Goal: Task Accomplishment & Management: Manage account settings

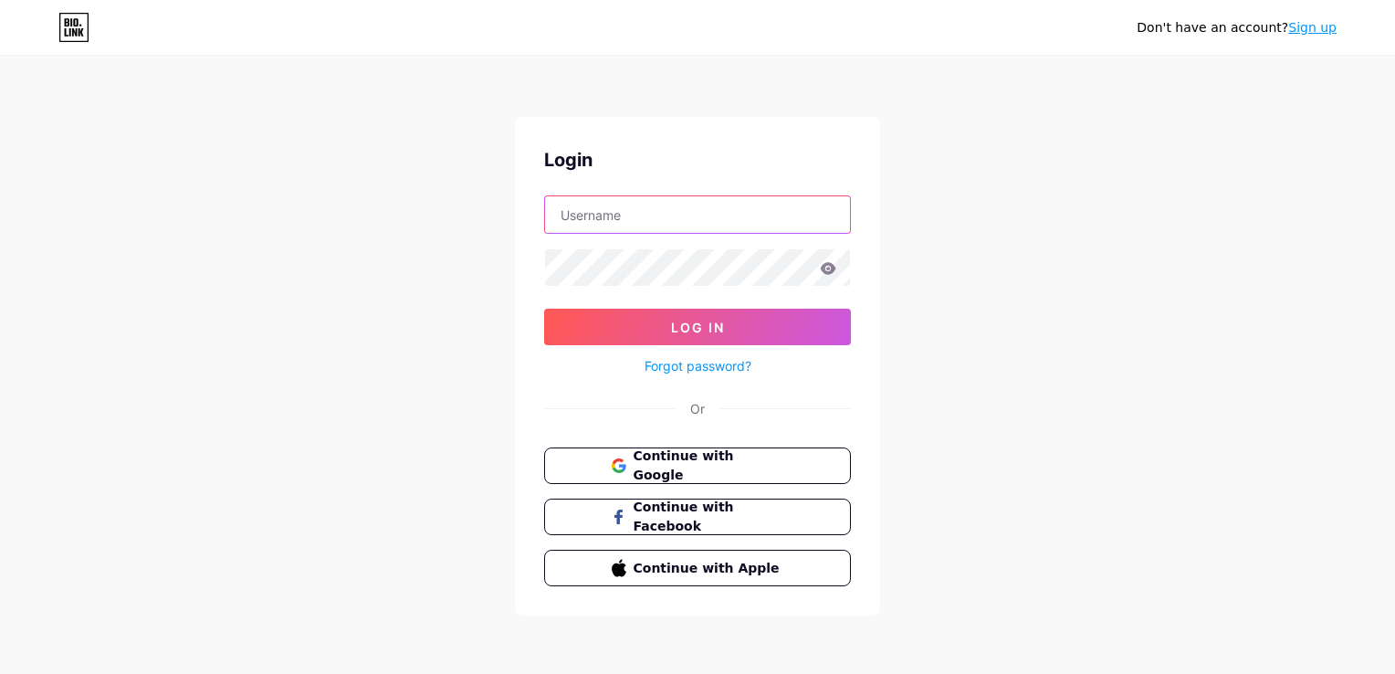
click at [718, 221] on input "text" at bounding box center [697, 214] width 305 height 37
click at [694, 225] on input "text" at bounding box center [697, 214] width 305 height 37
type input "gvstage"
click at [658, 327] on button "Log In" at bounding box center [697, 327] width 307 height 37
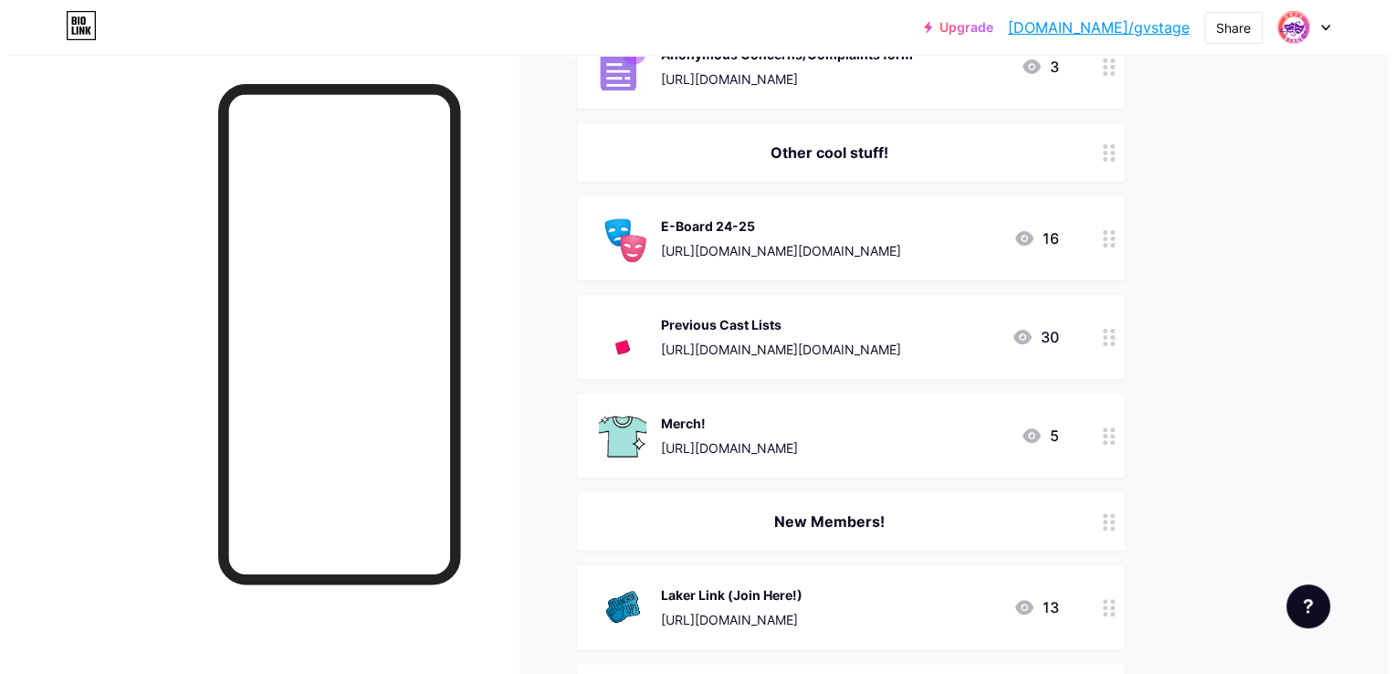
scroll to position [475, 0]
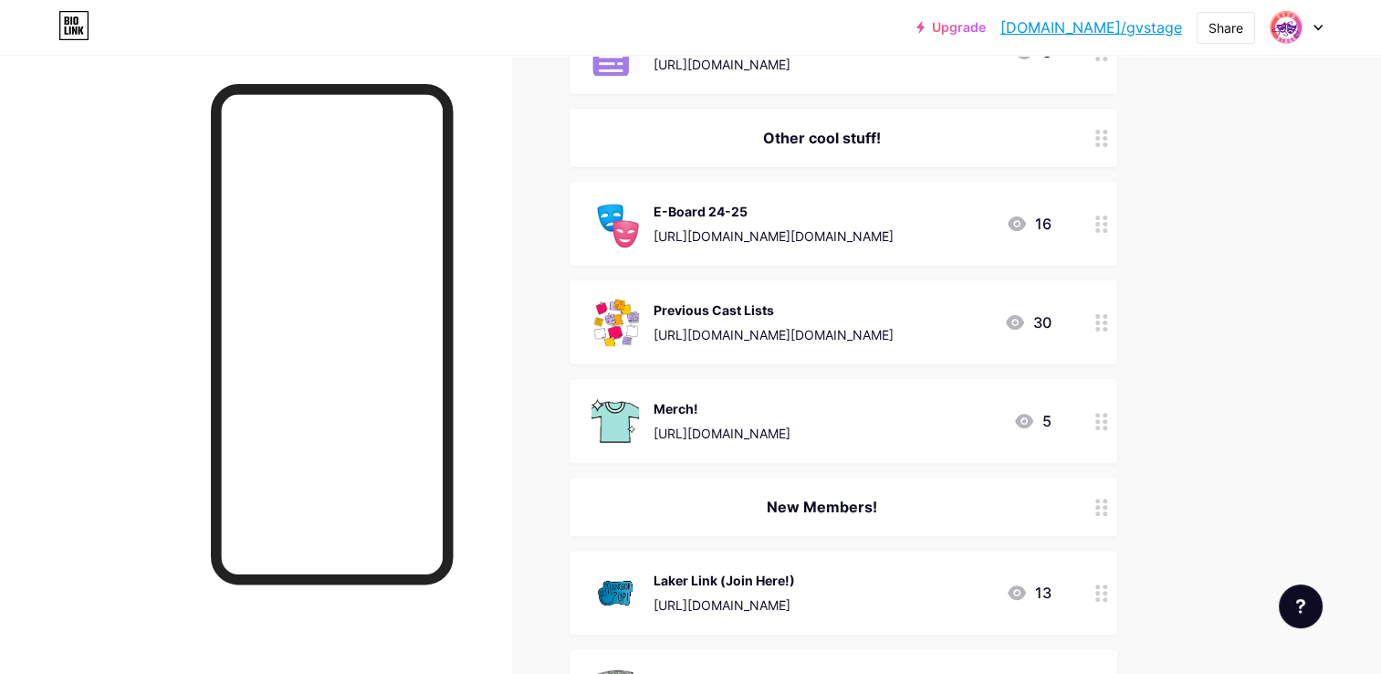
drag, startPoint x: 909, startPoint y: 222, endPoint x: 1060, endPoint y: 204, distance: 151.7
click at [1060, 204] on div "E-Board 24-25 [URL][DOMAIN_NAME][DOMAIN_NAME] 16" at bounding box center [844, 224] width 548 height 84
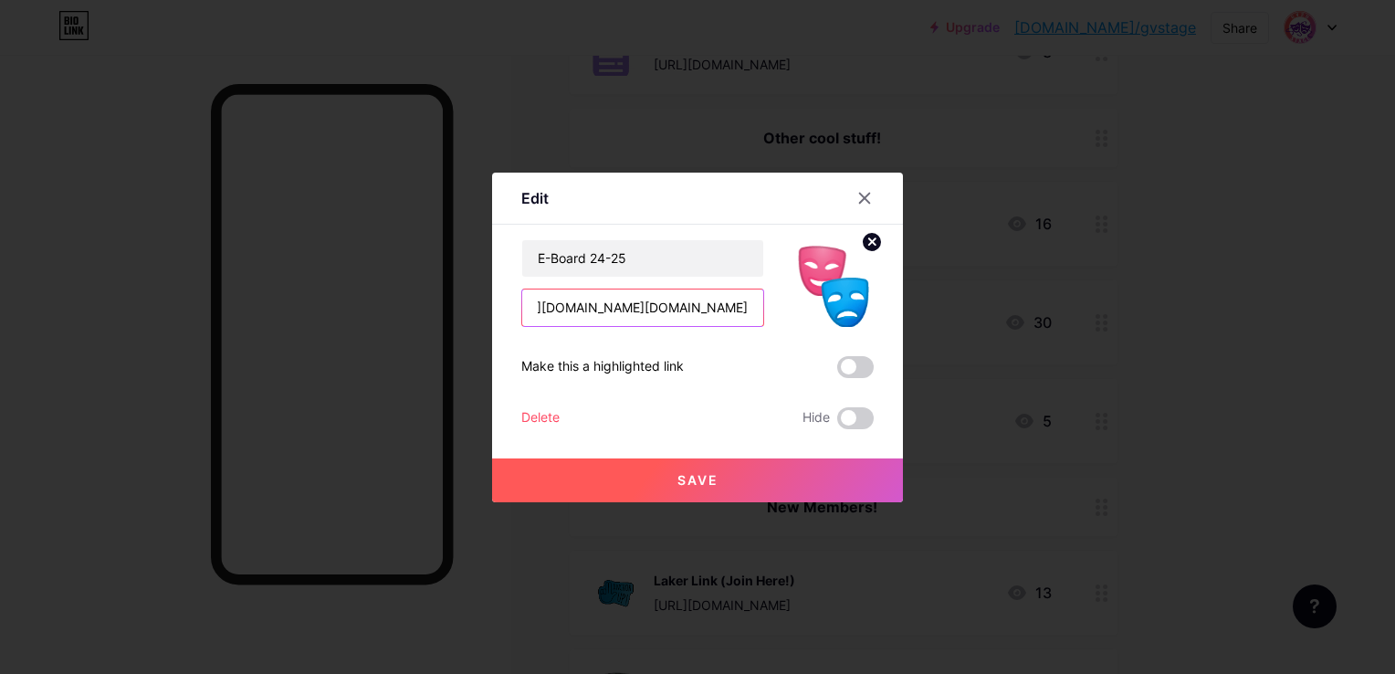
scroll to position [0, 227]
drag, startPoint x: 532, startPoint y: 309, endPoint x: 795, endPoint y: 332, distance: 263.9
click at [795, 332] on div "E-Board 24-25 [URL][DOMAIN_NAME][DOMAIN_NAME] Make this a highlighted link Dele…" at bounding box center [697, 334] width 352 height 190
click at [640, 255] on input "E-Board 24-25" at bounding box center [642, 258] width 241 height 37
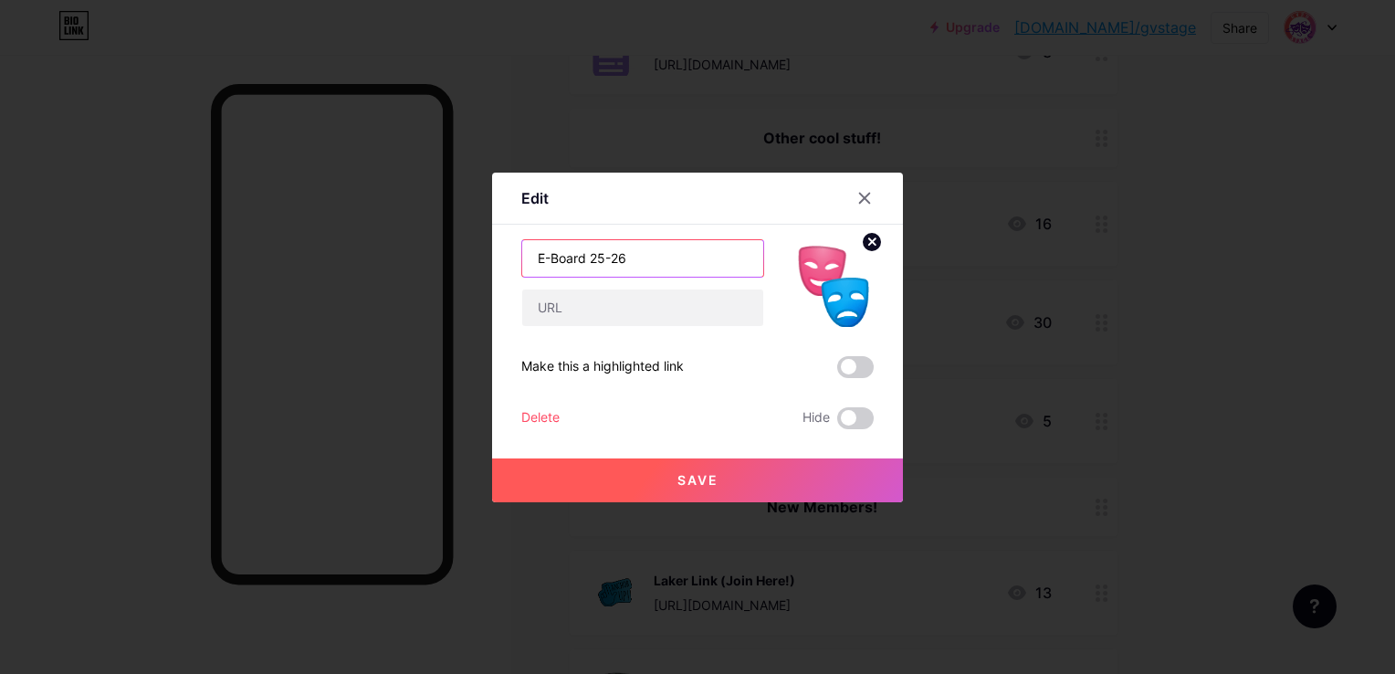
type input "E-Board 25-26"
click at [640, 306] on input "text" at bounding box center [642, 307] width 241 height 37
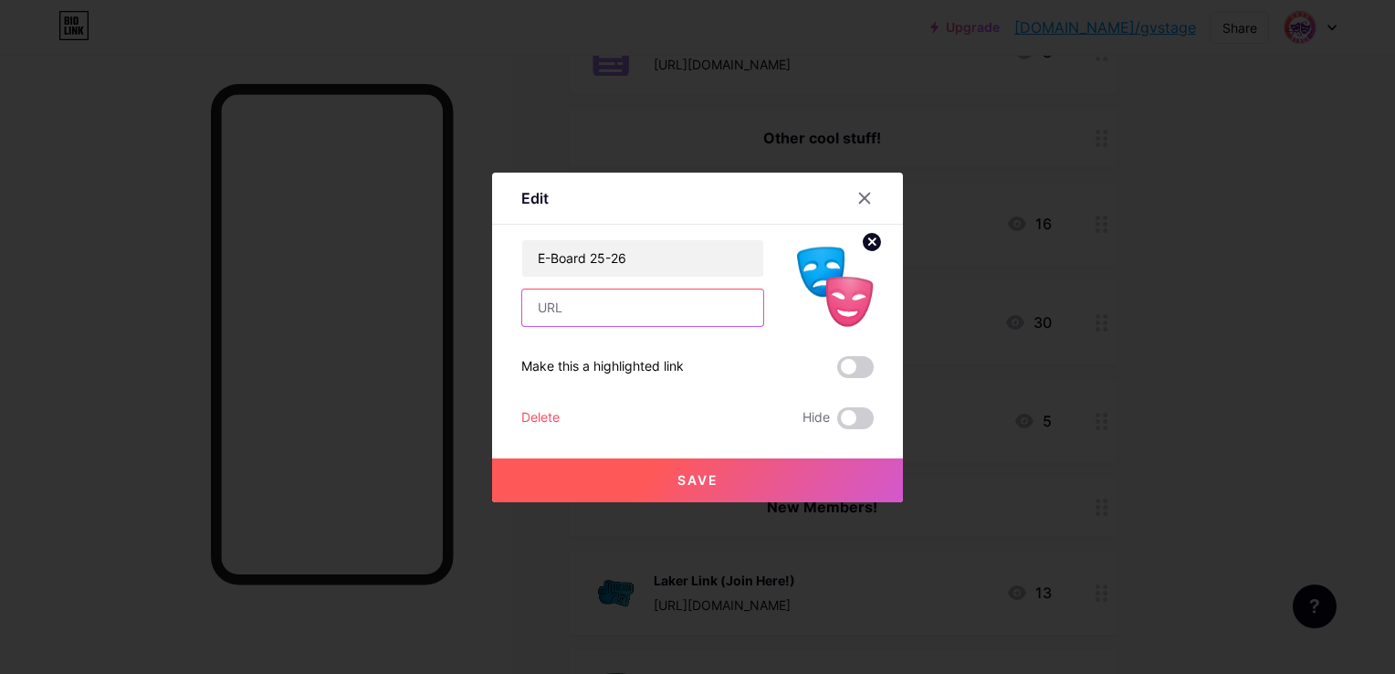
paste input "[URL][DOMAIN_NAME][DOMAIN_NAME]"
type input "[URL][DOMAIN_NAME][DOMAIN_NAME]"
click at [735, 475] on button "Save" at bounding box center [697, 480] width 411 height 44
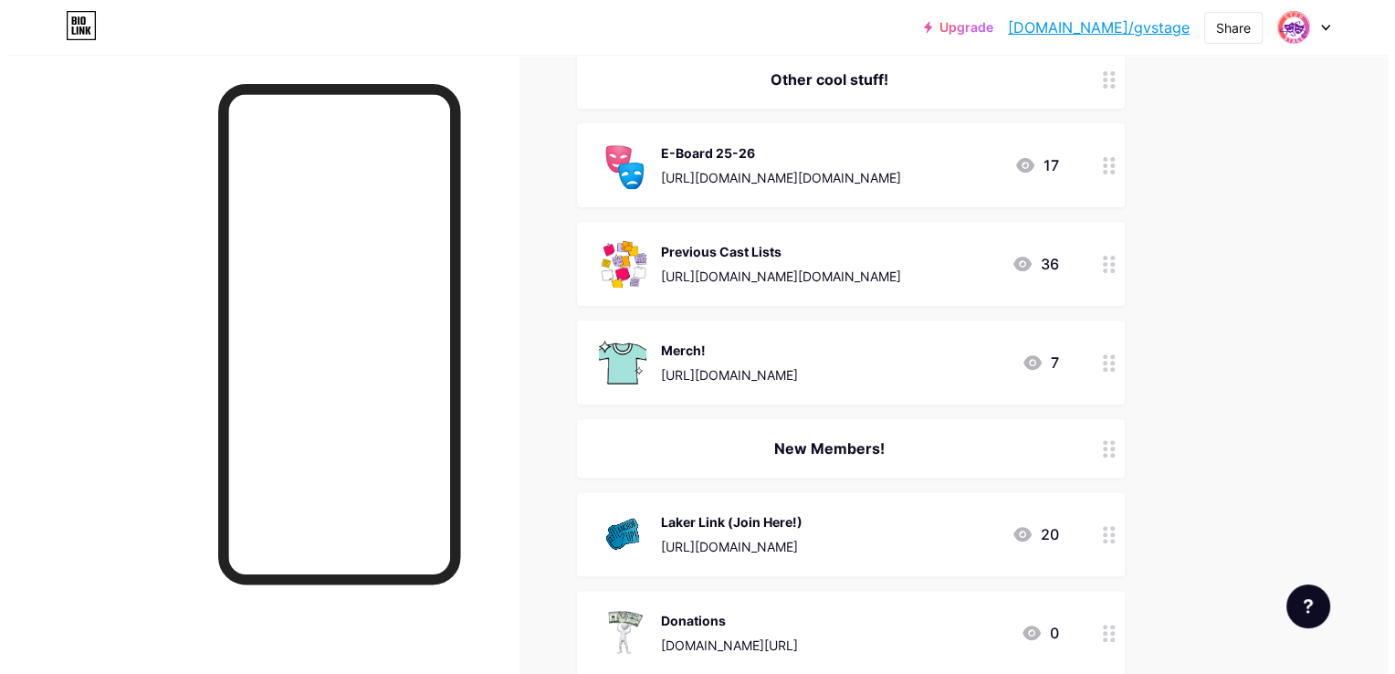
scroll to position [537, 0]
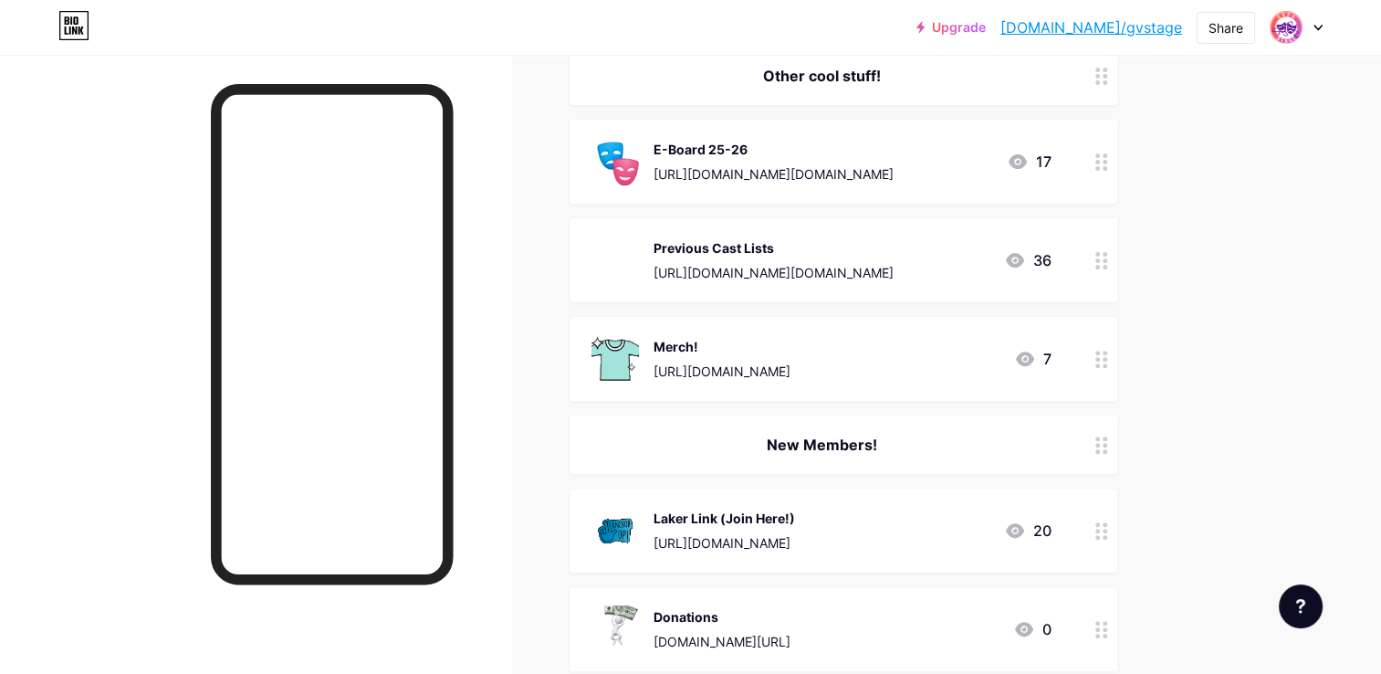
click at [1071, 262] on div "Previous Cast Lists [URL][DOMAIN_NAME][DOMAIN_NAME] 36" at bounding box center [844, 260] width 548 height 84
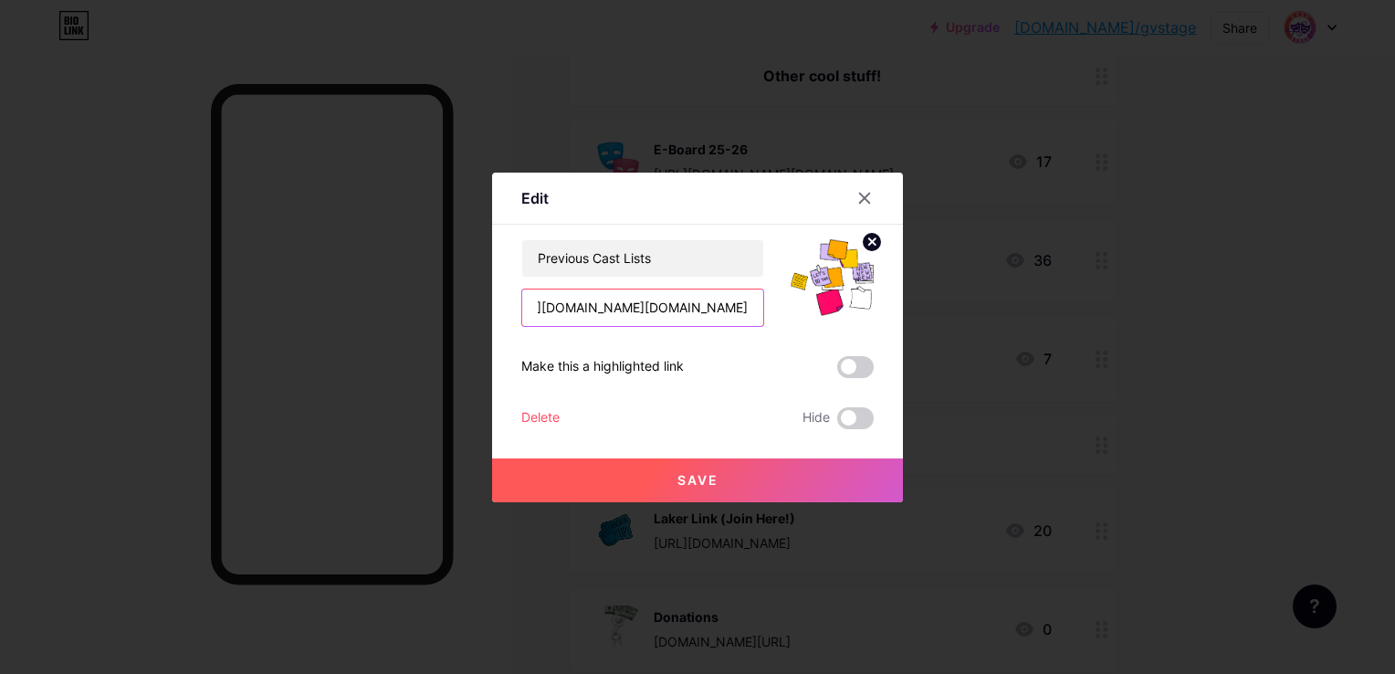
scroll to position [0, 121]
drag, startPoint x: 529, startPoint y: 305, endPoint x: 786, endPoint y: 330, distance: 257.7
click at [786, 330] on div "Previous Cast Lists [URL][DOMAIN_NAME][DOMAIN_NAME] Make this a highlighted lin…" at bounding box center [697, 334] width 352 height 190
paste input "[URL][DOMAIN_NAME][DOMAIN_NAME]"
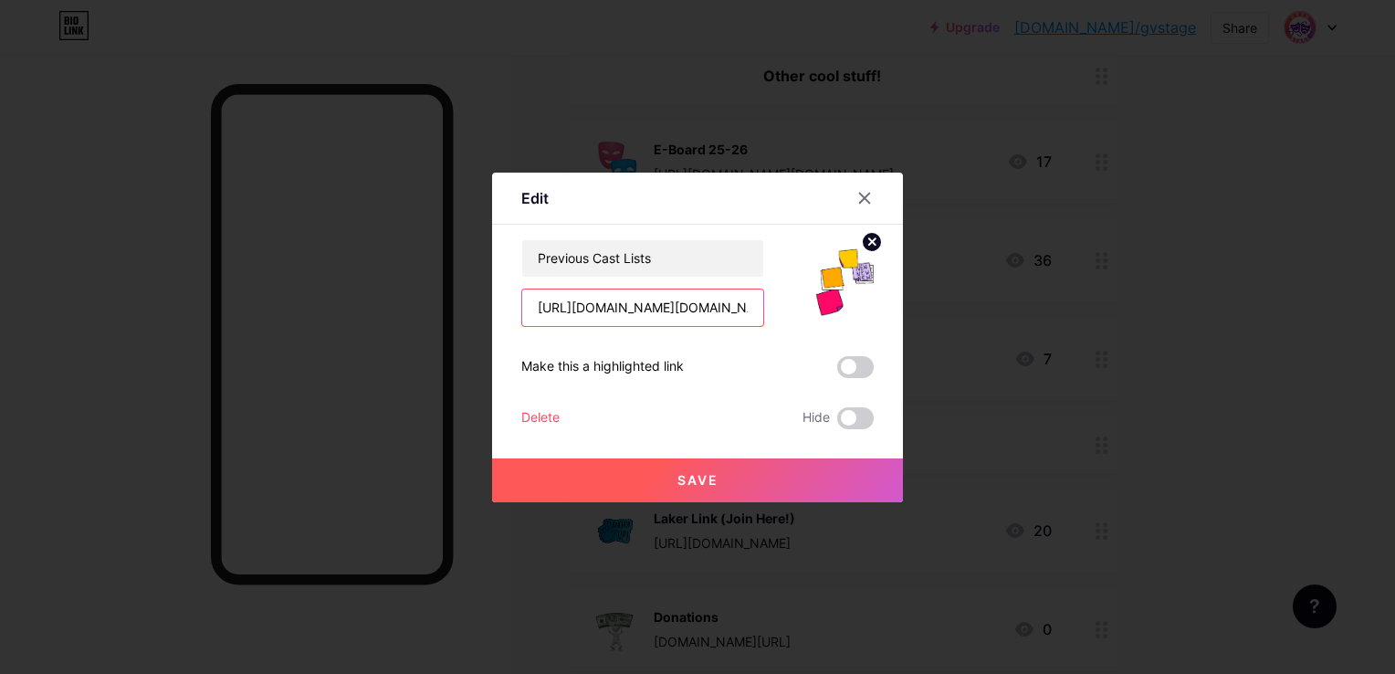
scroll to position [0, 237]
type input "[URL][DOMAIN_NAME][DOMAIN_NAME]"
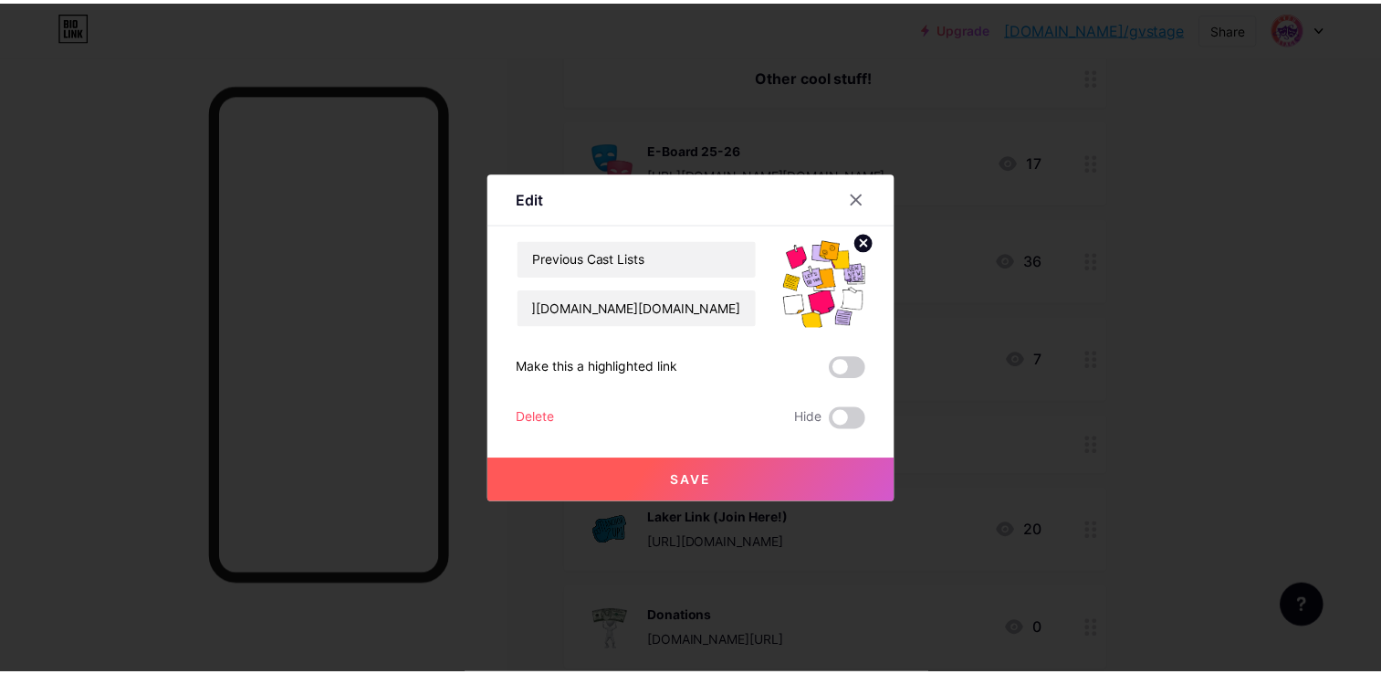
scroll to position [0, 0]
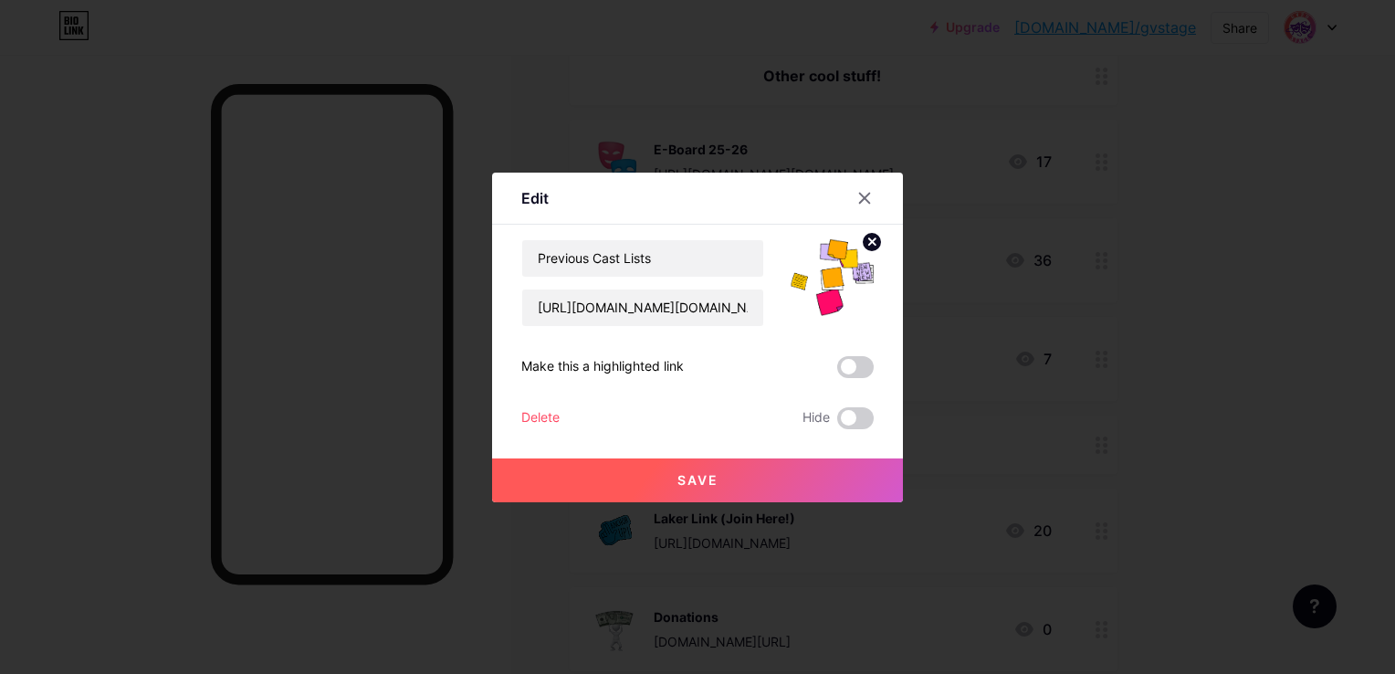
click at [726, 472] on button "Save" at bounding box center [697, 480] width 411 height 44
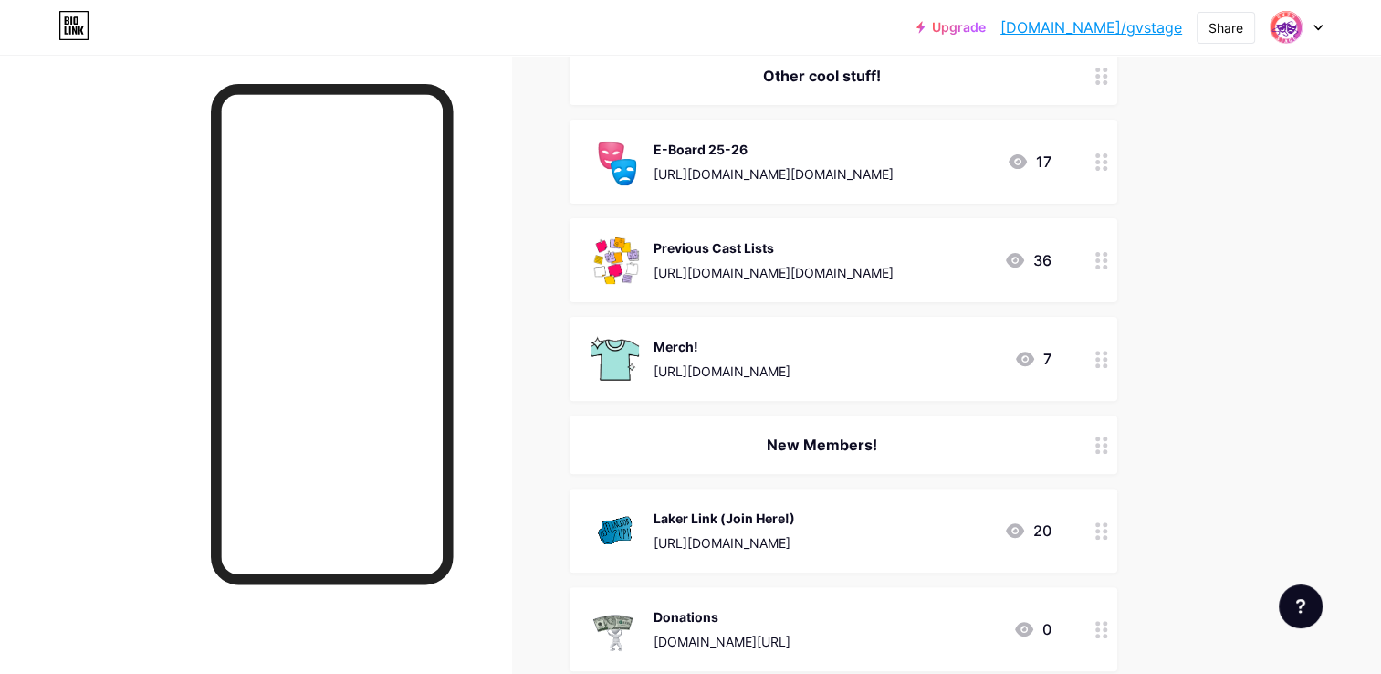
click at [957, 358] on div "Merch! [URL][DOMAIN_NAME] 7" at bounding box center [822, 358] width 460 height 47
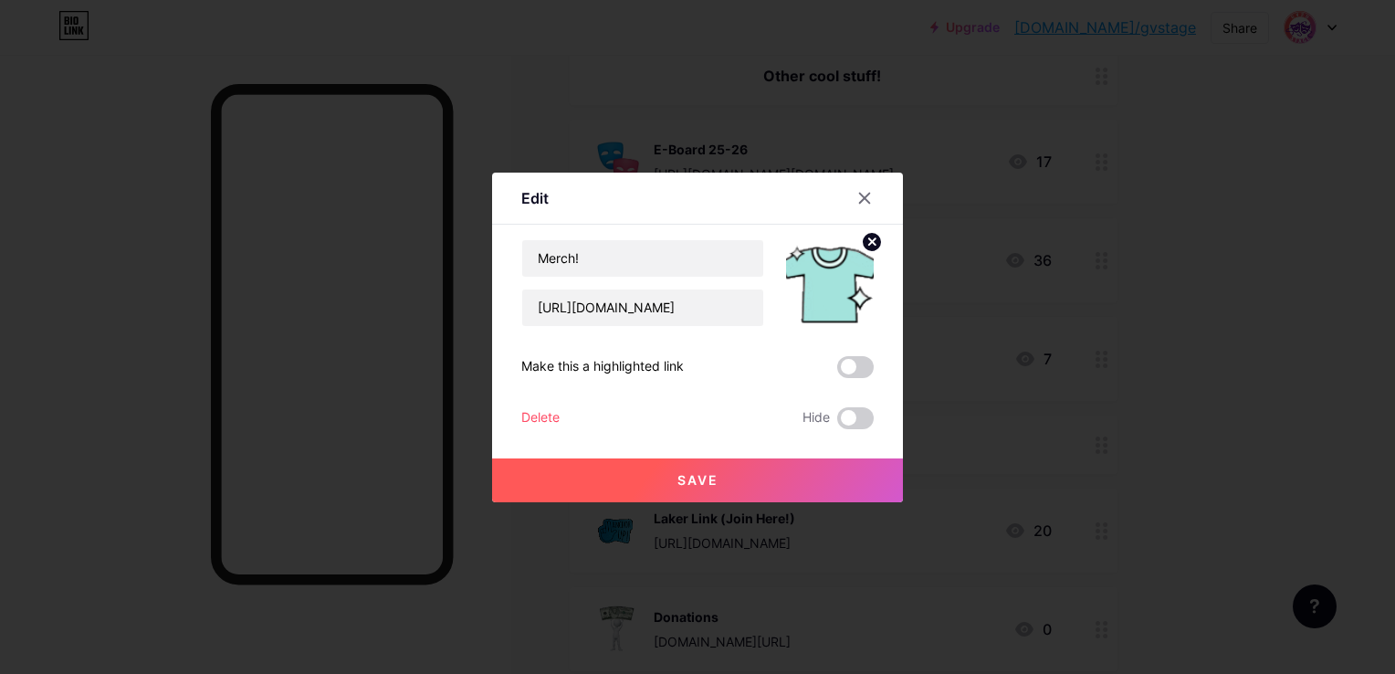
click at [858, 194] on icon at bounding box center [864, 198] width 15 height 15
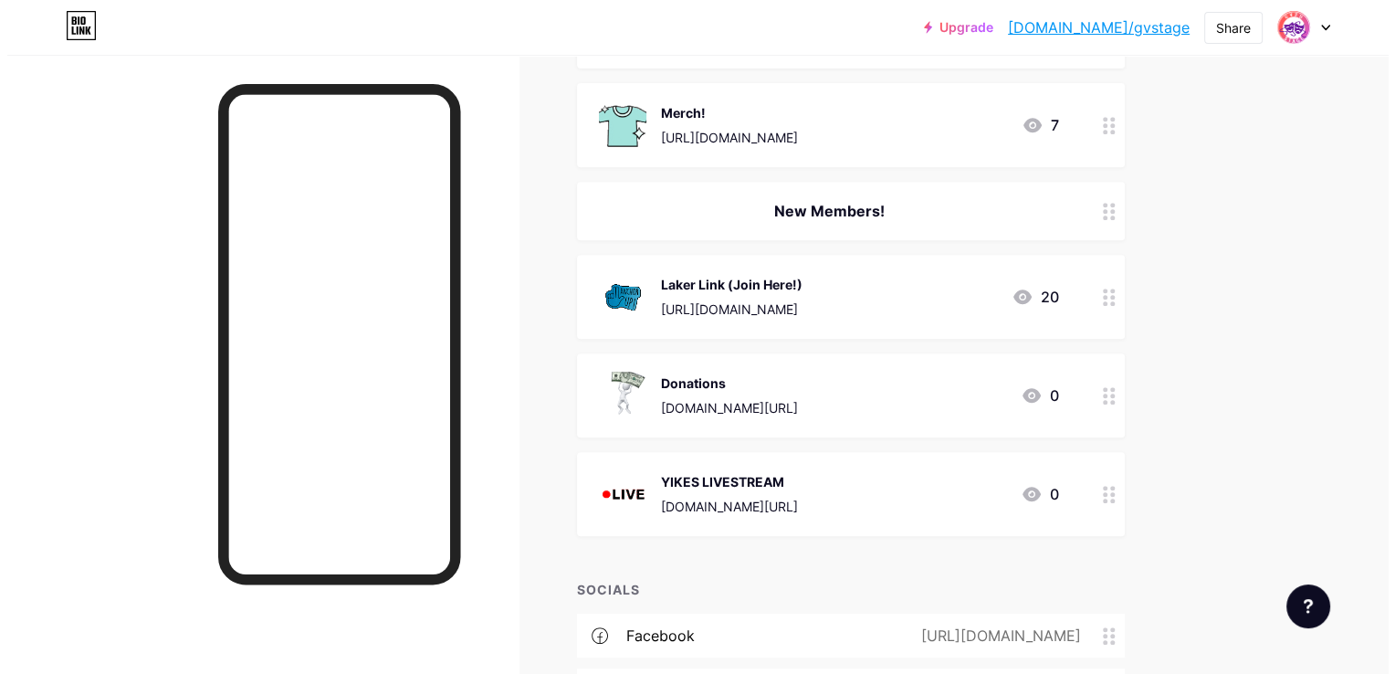
scroll to position [777, 0]
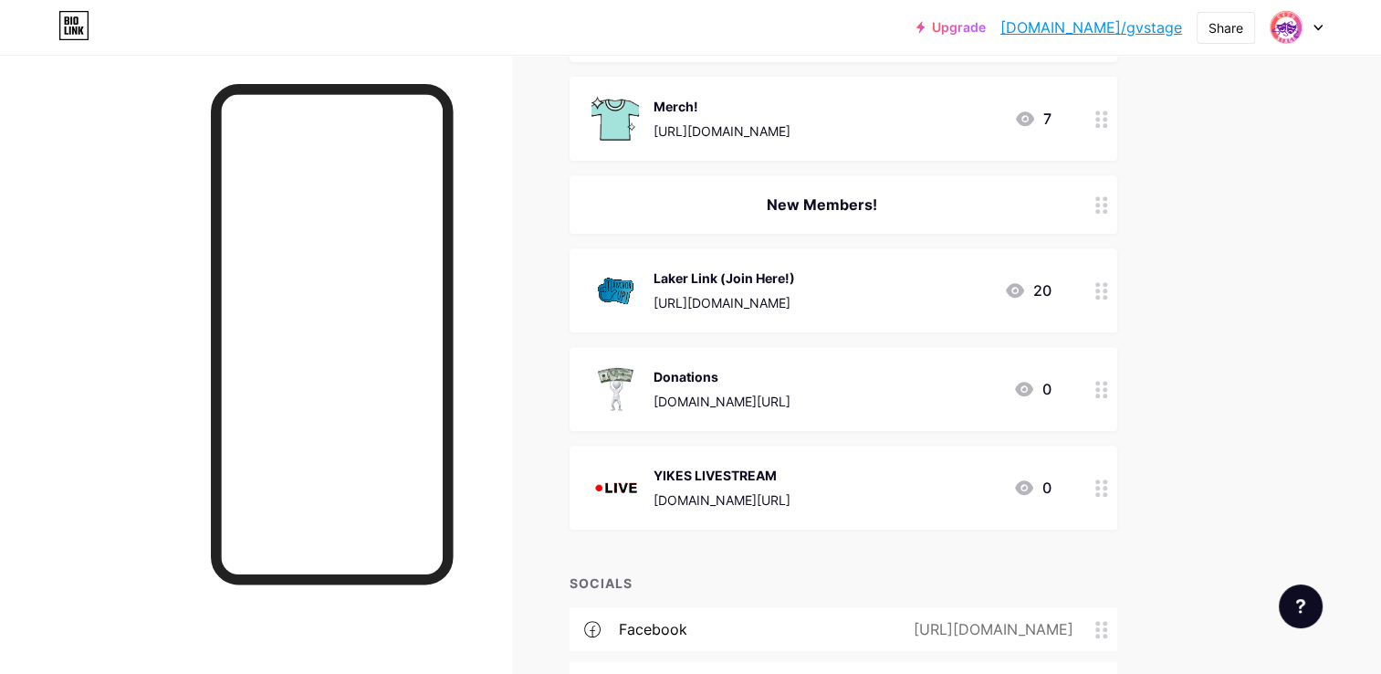
click at [795, 283] on div "Laker Link (Join Here!)" at bounding box center [724, 277] width 141 height 19
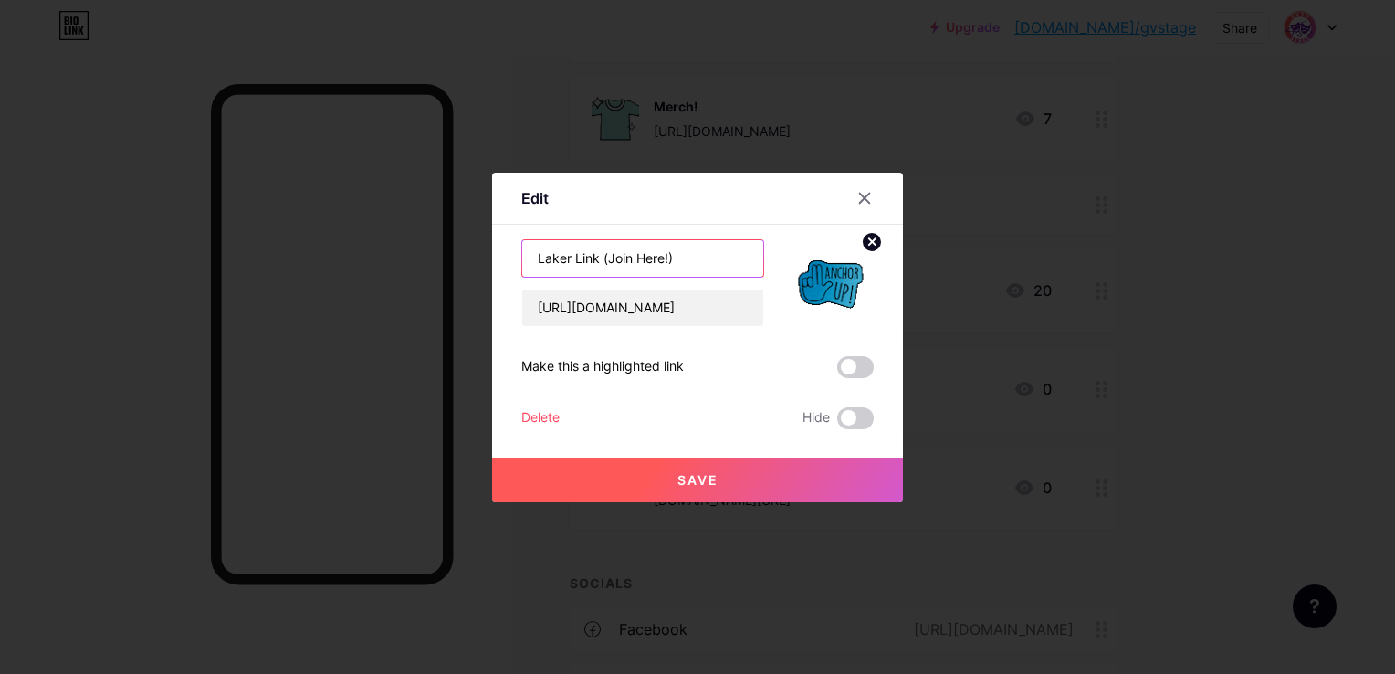
click at [701, 250] on input "Laker Link (Join Here!)" at bounding box center [642, 258] width 241 height 37
type input "Laker Link"
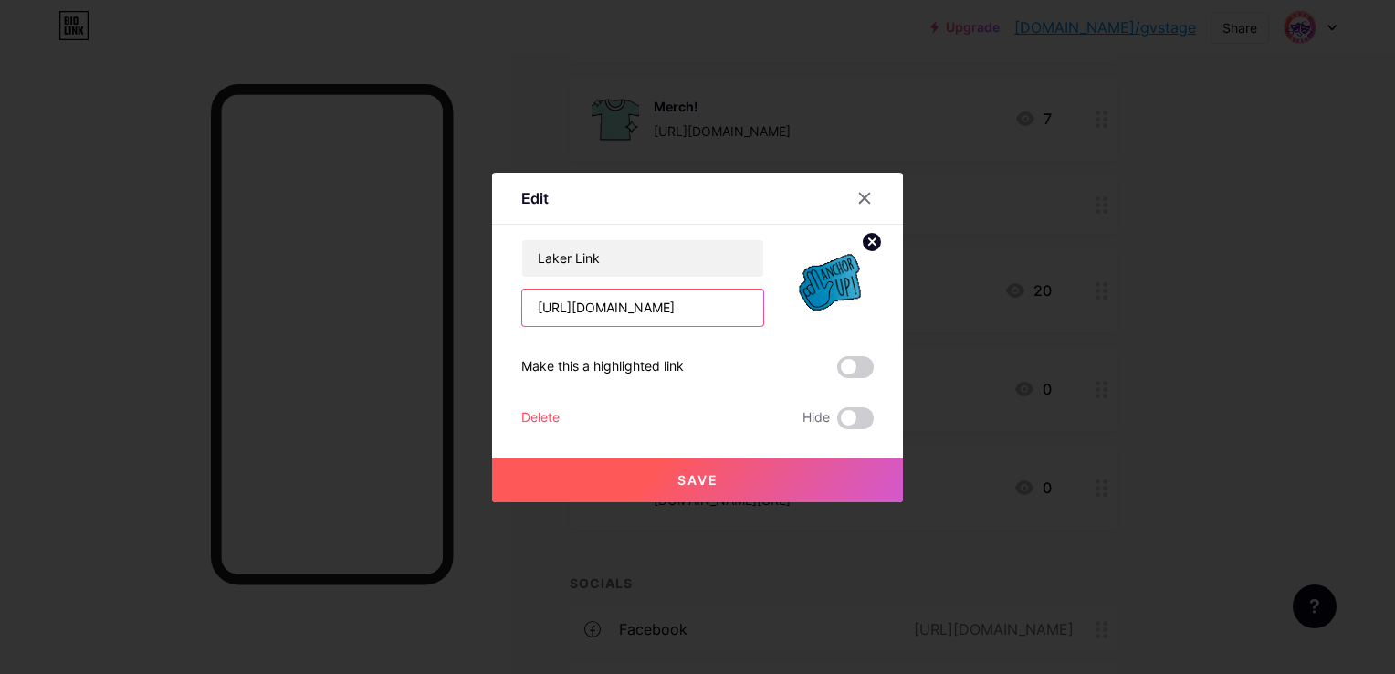
scroll to position [0, 134]
drag, startPoint x: 532, startPoint y: 307, endPoint x: 809, endPoint y: 298, distance: 276.8
click at [809, 298] on div "Laker Link [URL][DOMAIN_NAME]" at bounding box center [697, 283] width 352 height 88
paste input "[URL][DOMAIN_NAME]"
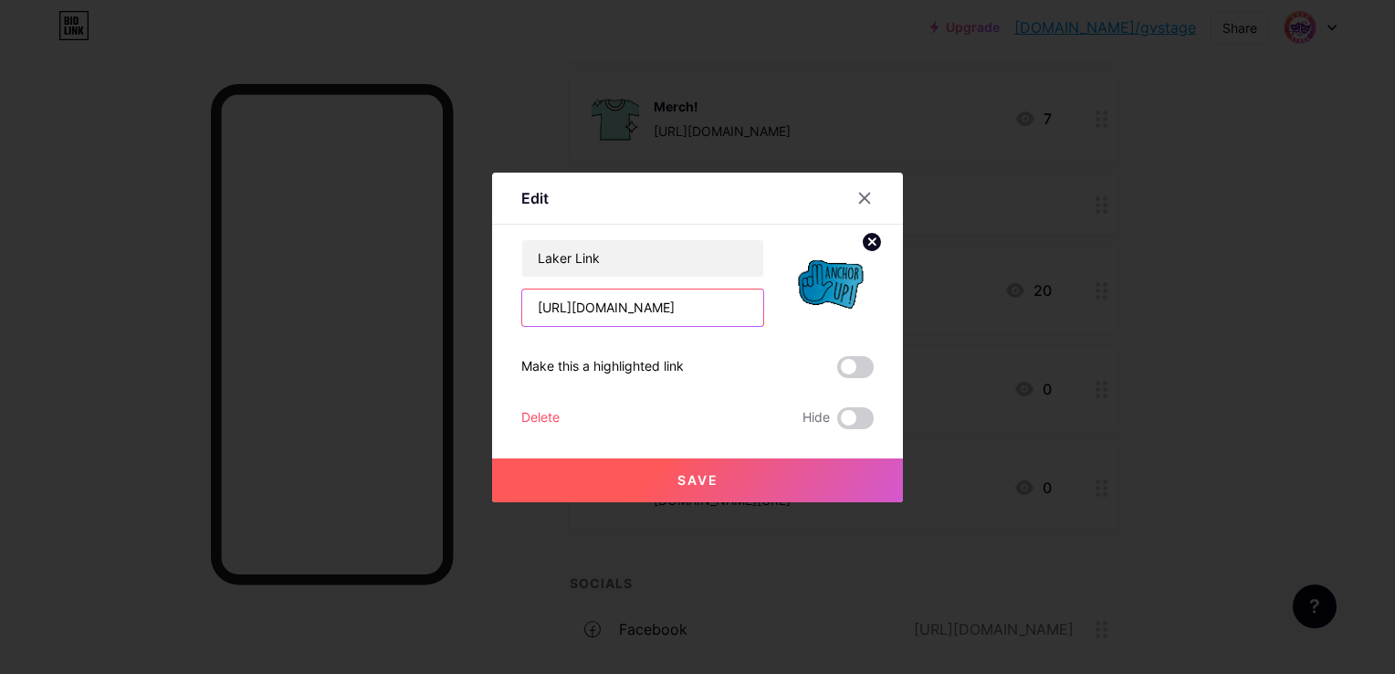
scroll to position [0, 230]
type input "[URL][DOMAIN_NAME]"
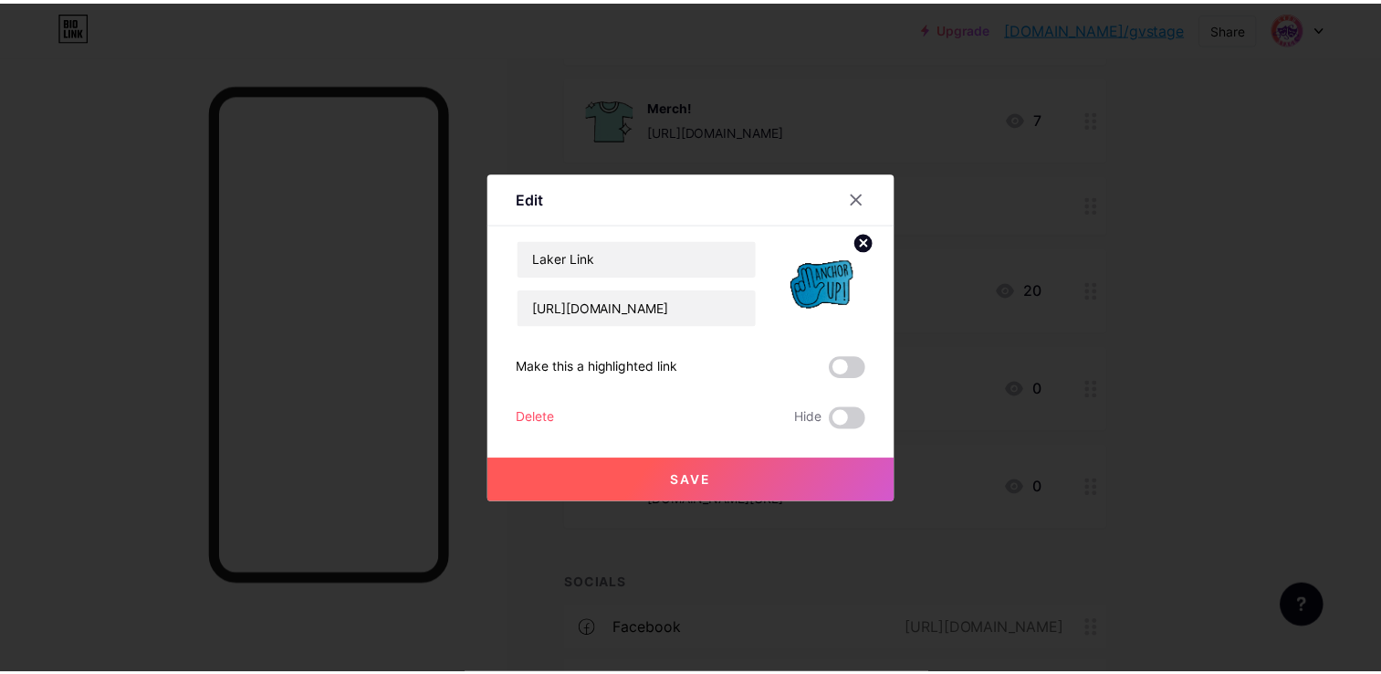
scroll to position [0, 0]
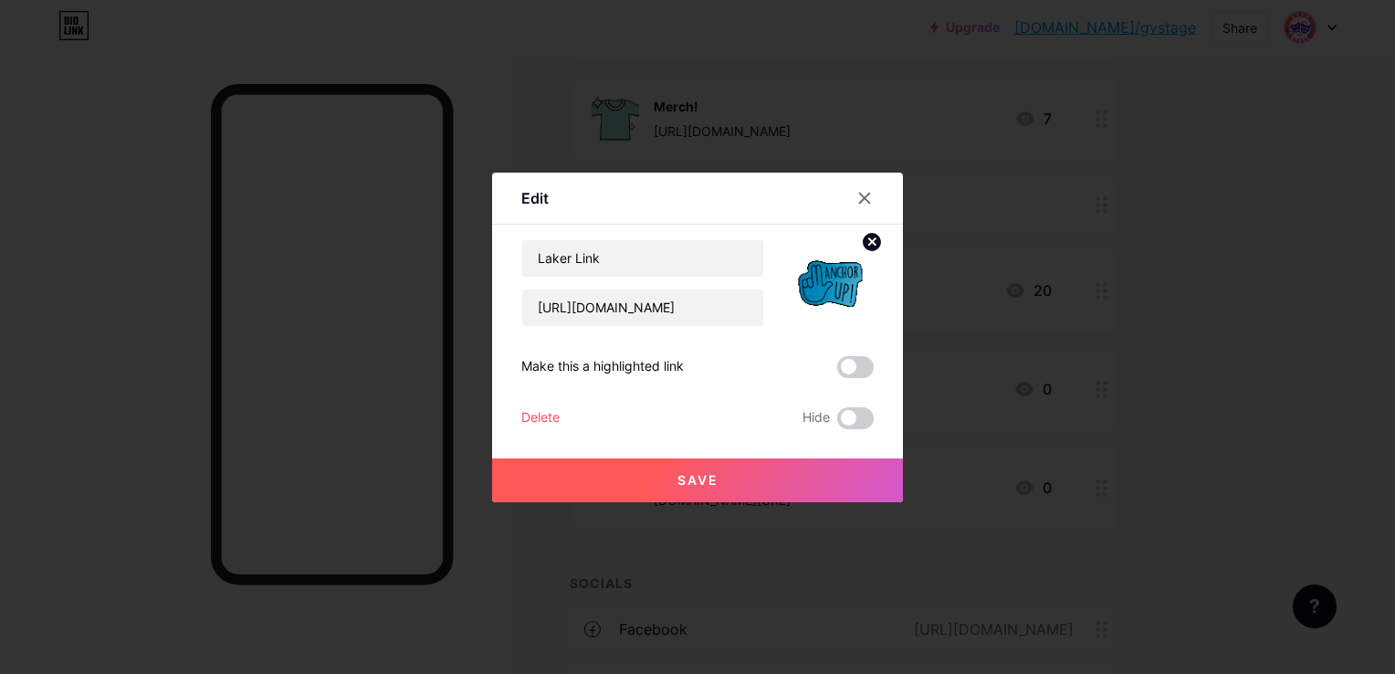
click at [690, 484] on span "Save" at bounding box center [697, 480] width 41 height 16
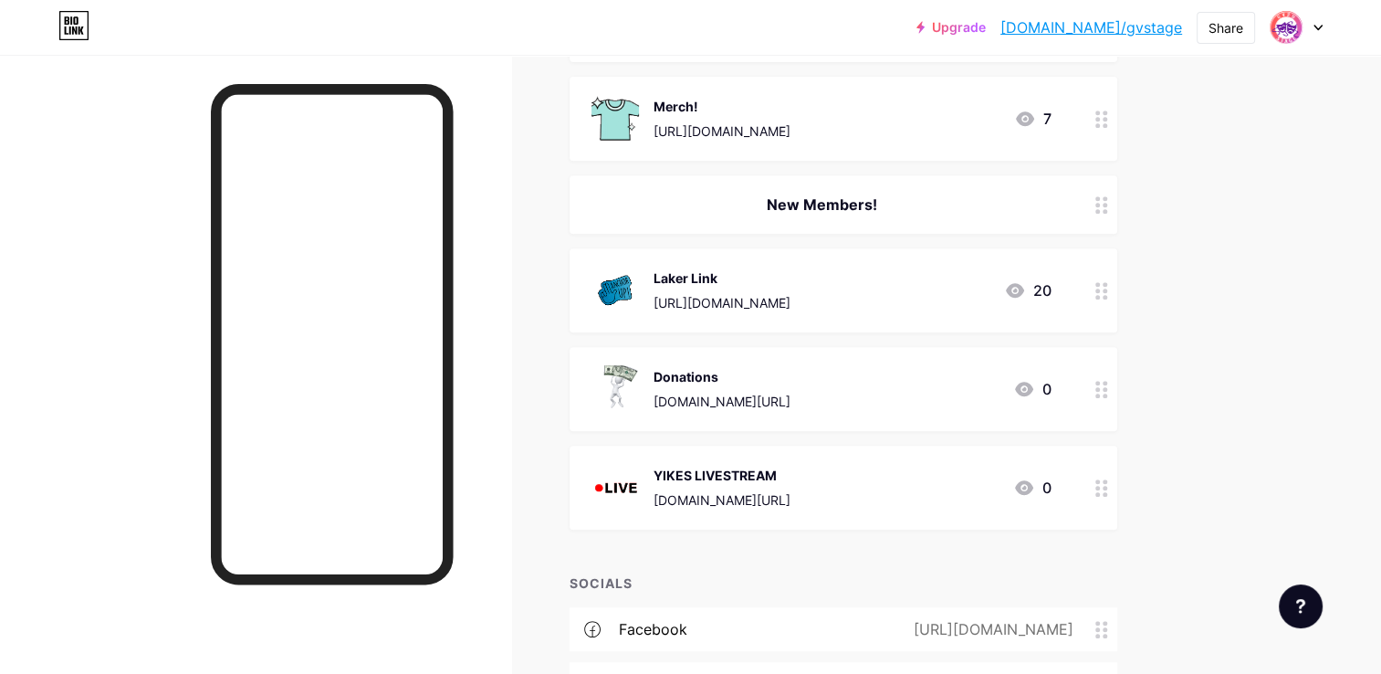
click at [814, 382] on div "Donations [DOMAIN_NAME][URL] 0" at bounding box center [822, 388] width 460 height 47
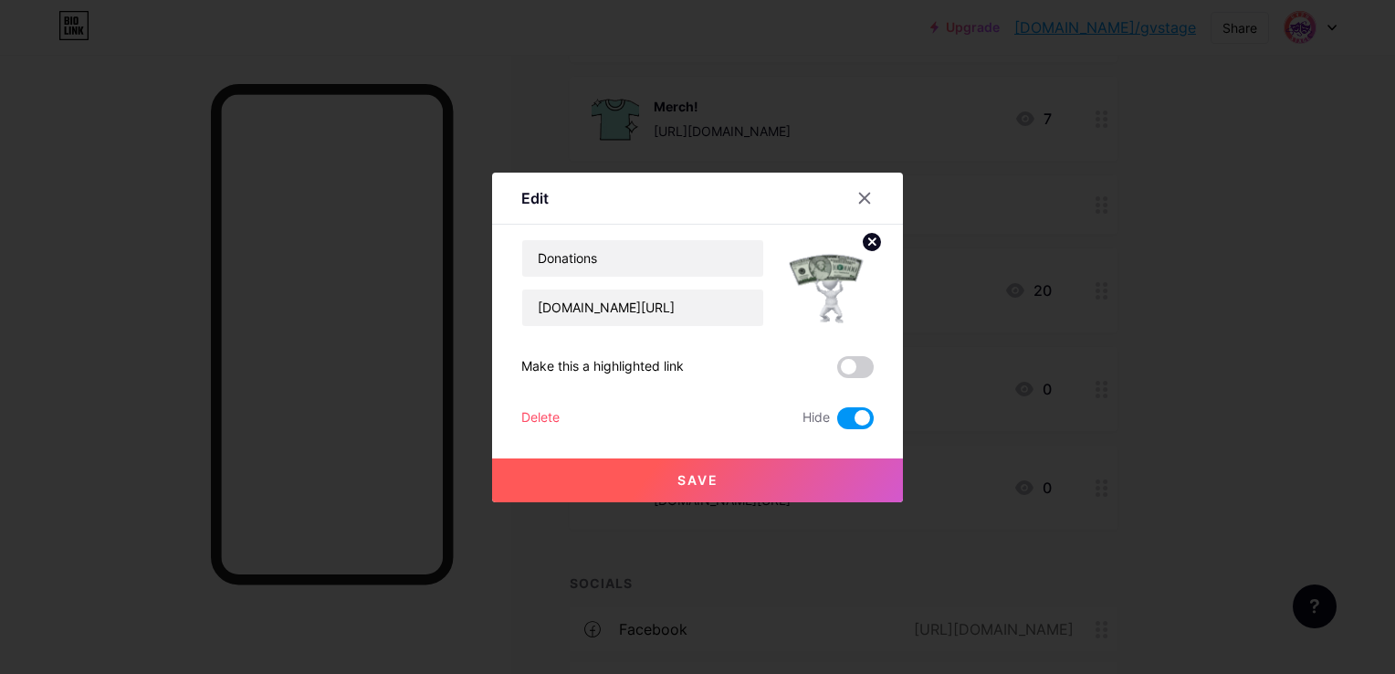
click at [554, 414] on div "Delete" at bounding box center [540, 418] width 38 height 22
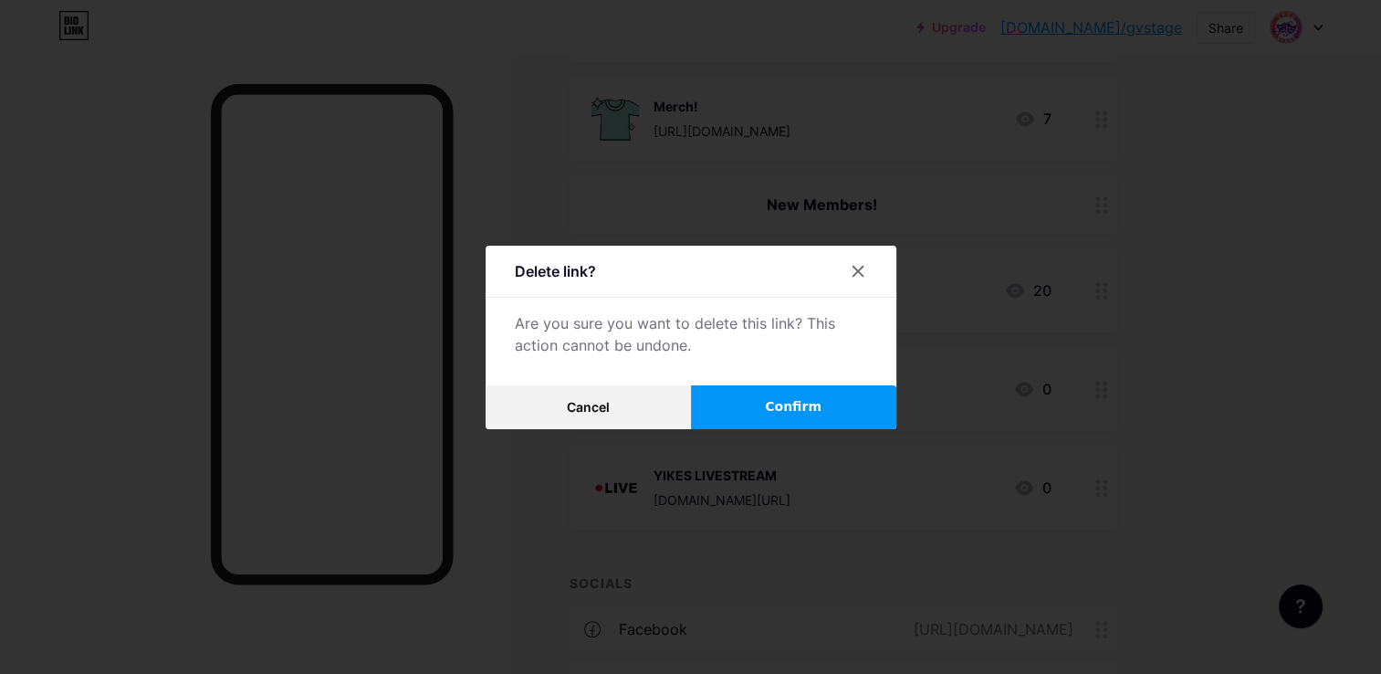
click at [793, 390] on button "Confirm" at bounding box center [793, 407] width 205 height 44
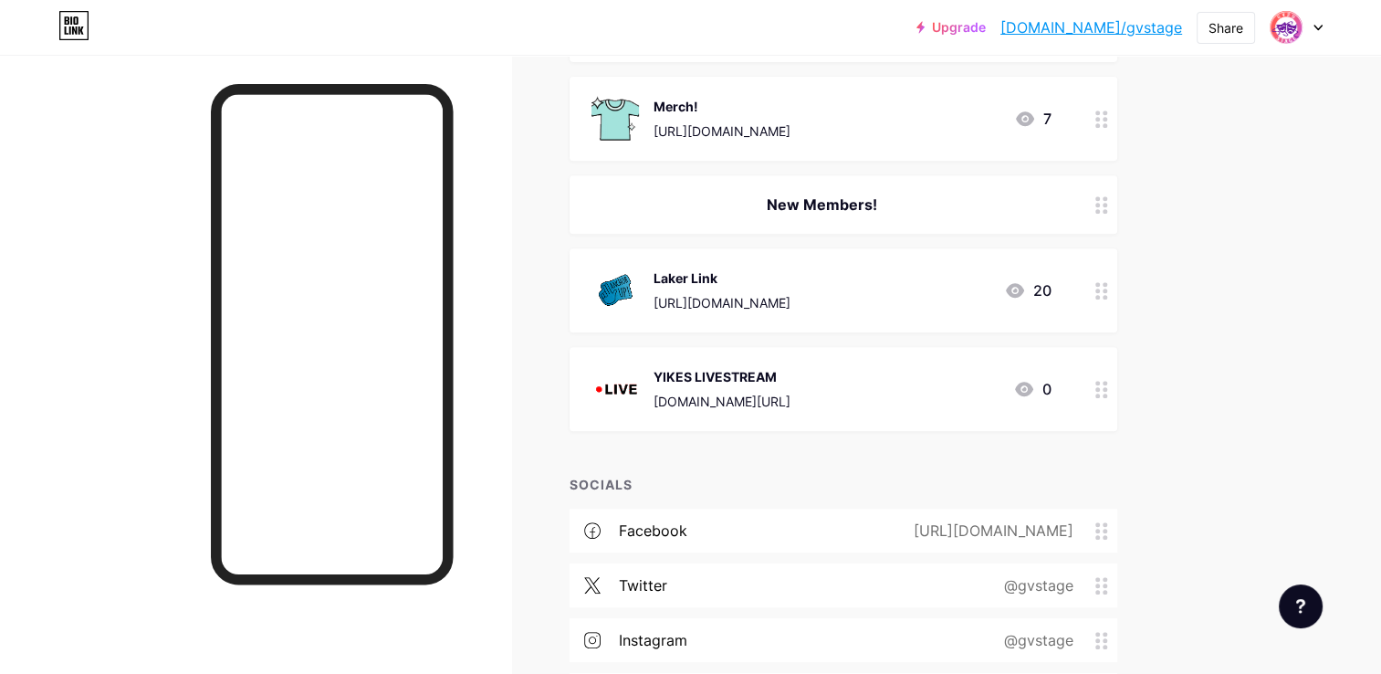
click at [926, 376] on div "YIKES LIVESTREAM [DOMAIN_NAME][URL] 0" at bounding box center [822, 388] width 460 height 47
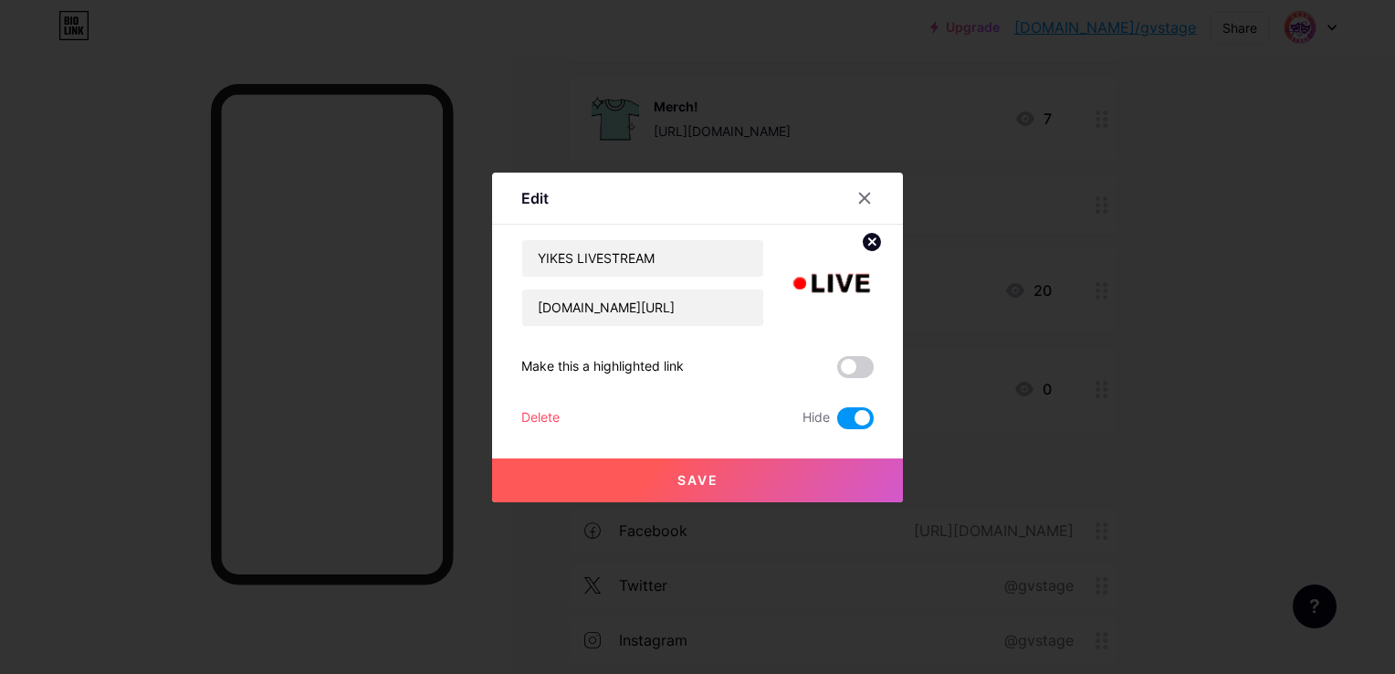
click at [528, 405] on div "YIKES LIVESTREAM [DOMAIN_NAME][URL] Make this a highlighted link Delete Hide Sa…" at bounding box center [697, 334] width 352 height 190
click at [535, 415] on div "Delete" at bounding box center [540, 418] width 38 height 22
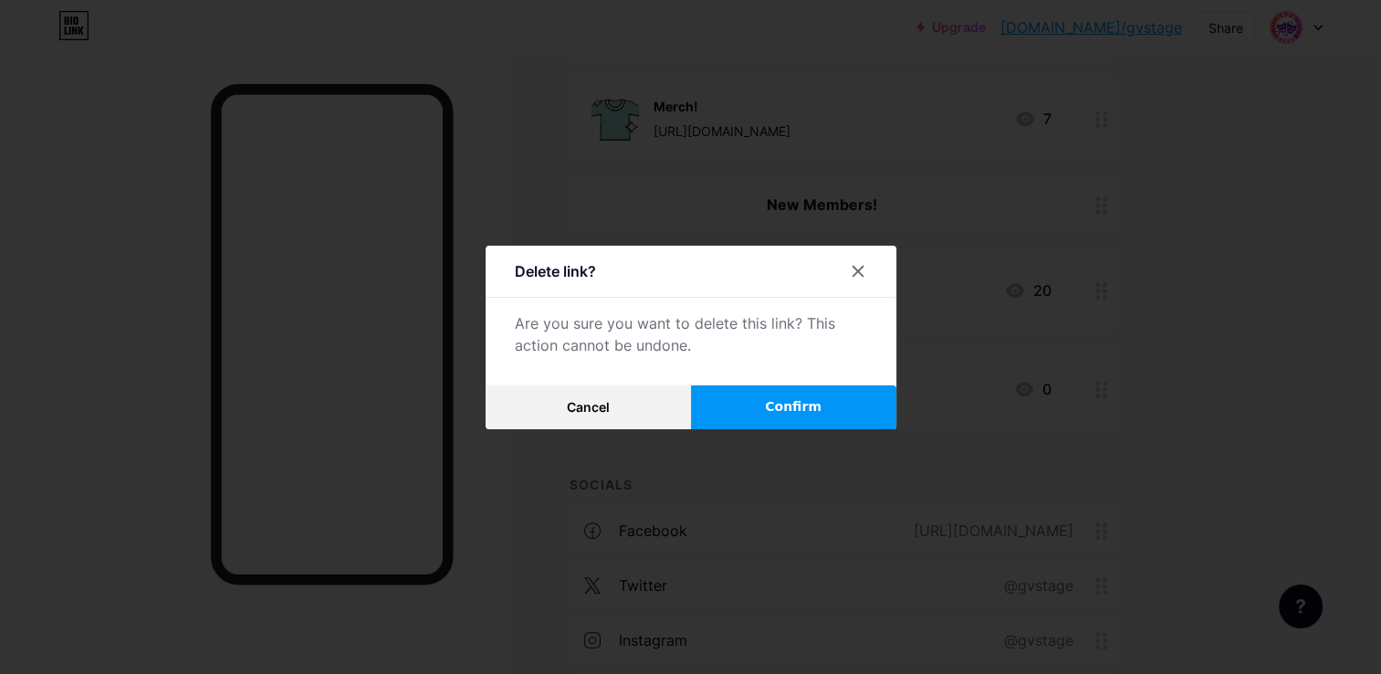
click at [765, 409] on button "Confirm" at bounding box center [793, 407] width 205 height 44
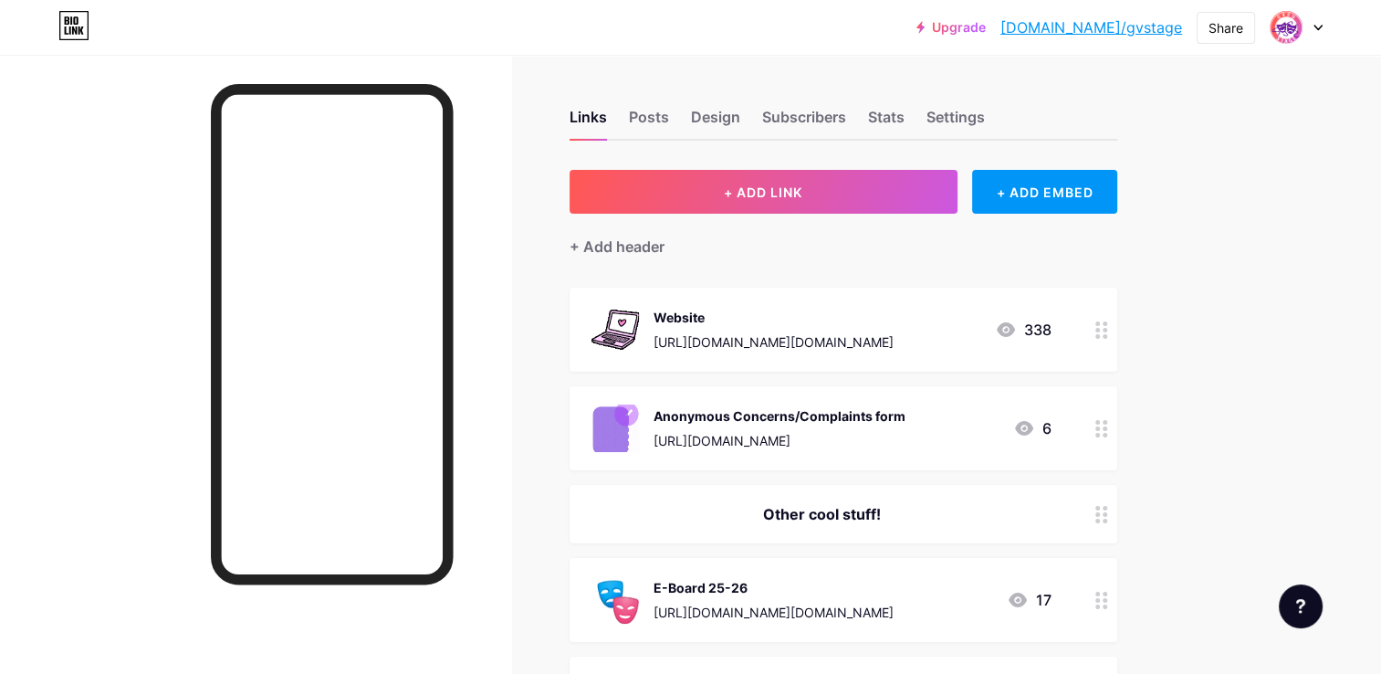
click at [738, 207] on button "+ ADD LINK" at bounding box center [764, 192] width 388 height 44
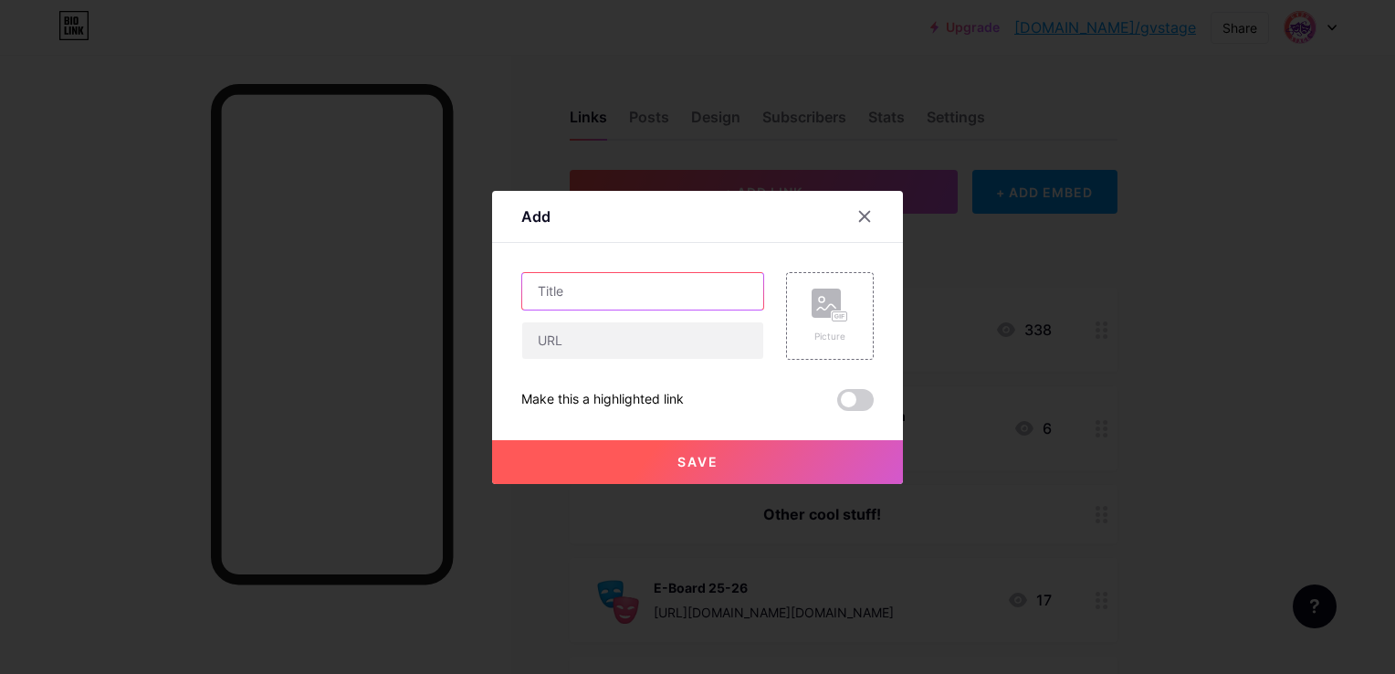
click at [630, 294] on input "text" at bounding box center [642, 291] width 241 height 37
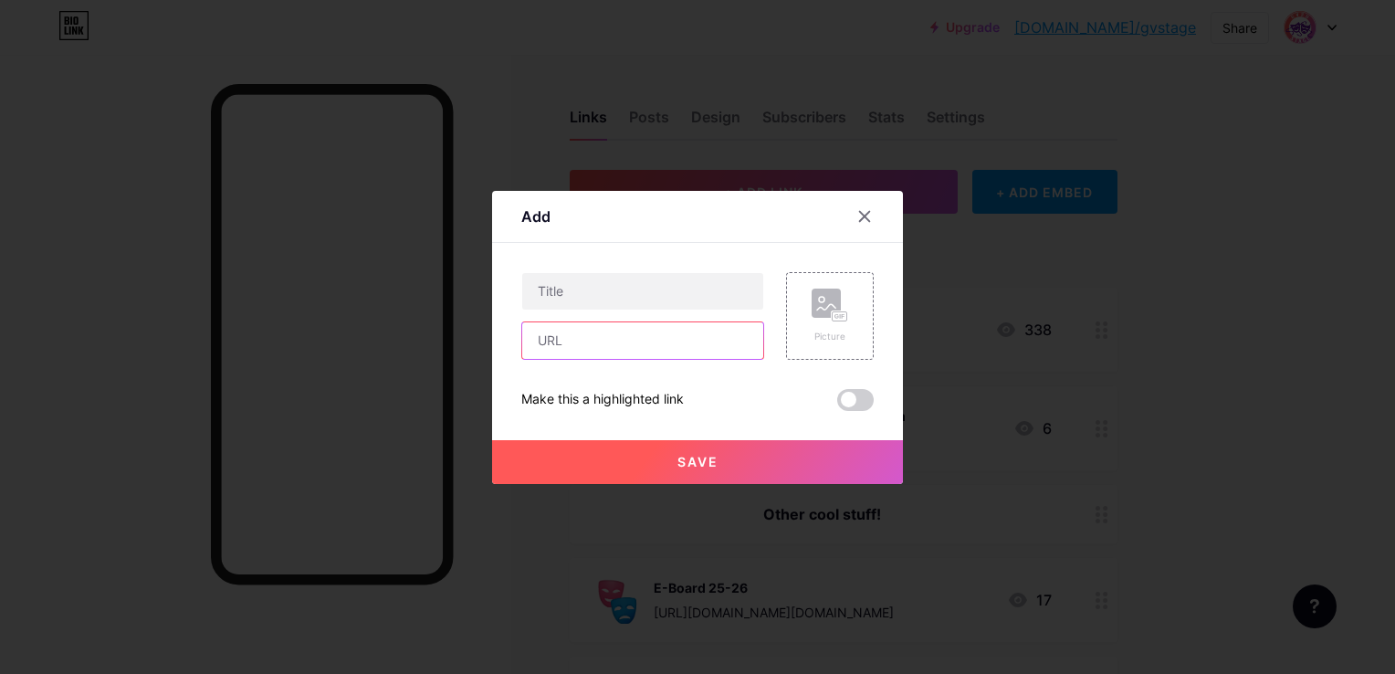
click at [612, 348] on input "text" at bounding box center [642, 340] width 241 height 37
paste input "[URL][DOMAIN_NAME][DOMAIN_NAME]"
type input "[URL][DOMAIN_NAME][DOMAIN_NAME]"
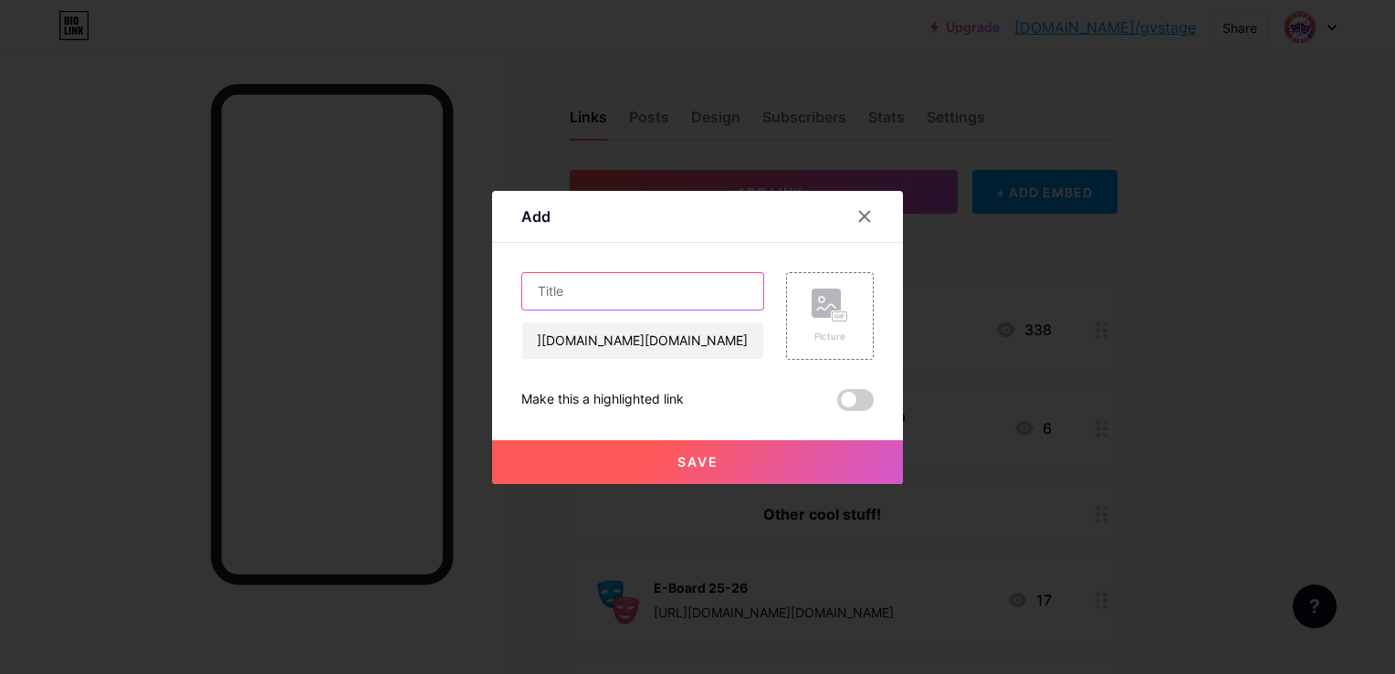
click at [654, 303] on input "text" at bounding box center [642, 291] width 241 height 37
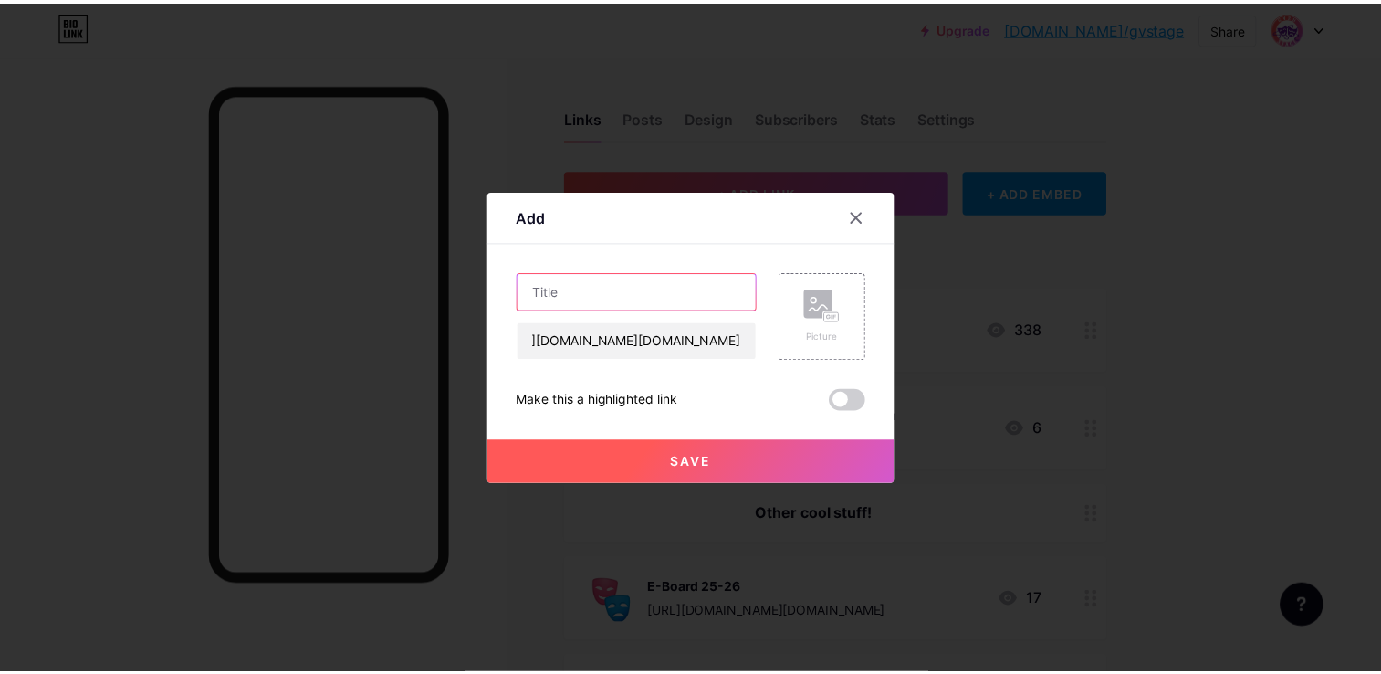
scroll to position [0, 0]
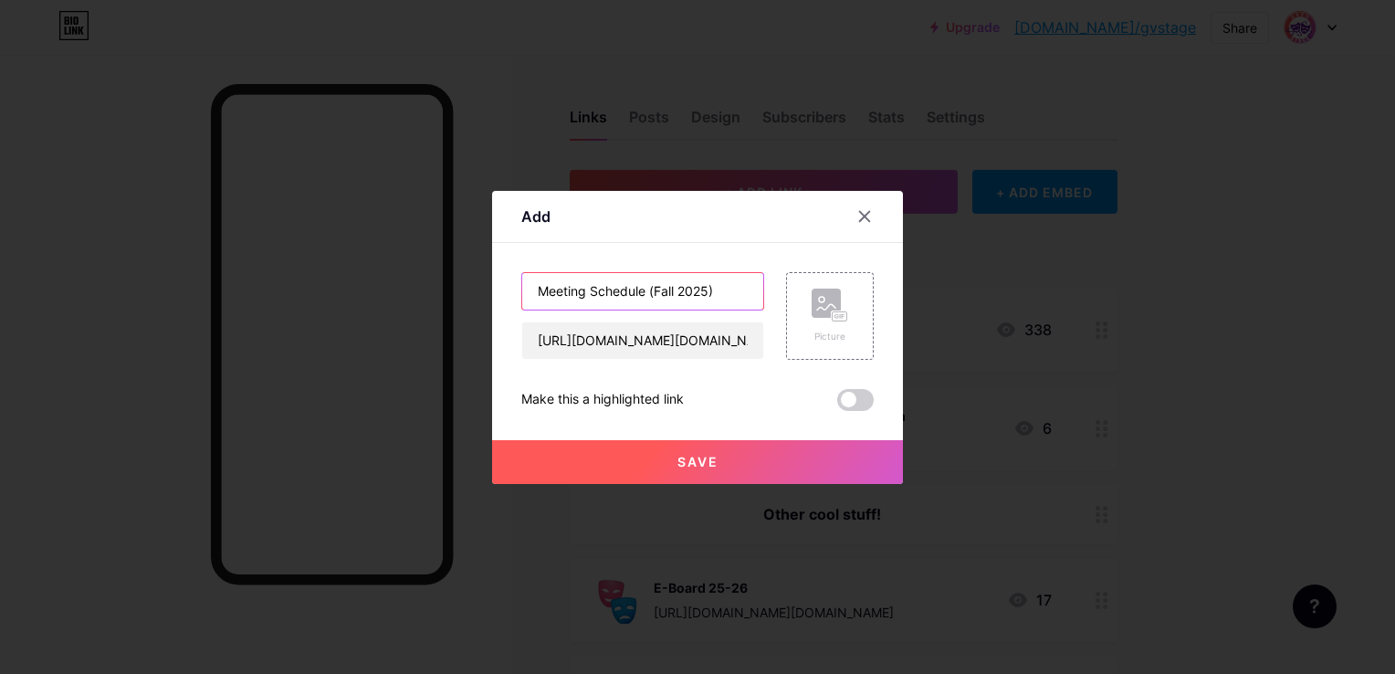
type input "Meeting Schedule (Fall 2025)"
click at [836, 305] on rect at bounding box center [826, 302] width 29 height 29
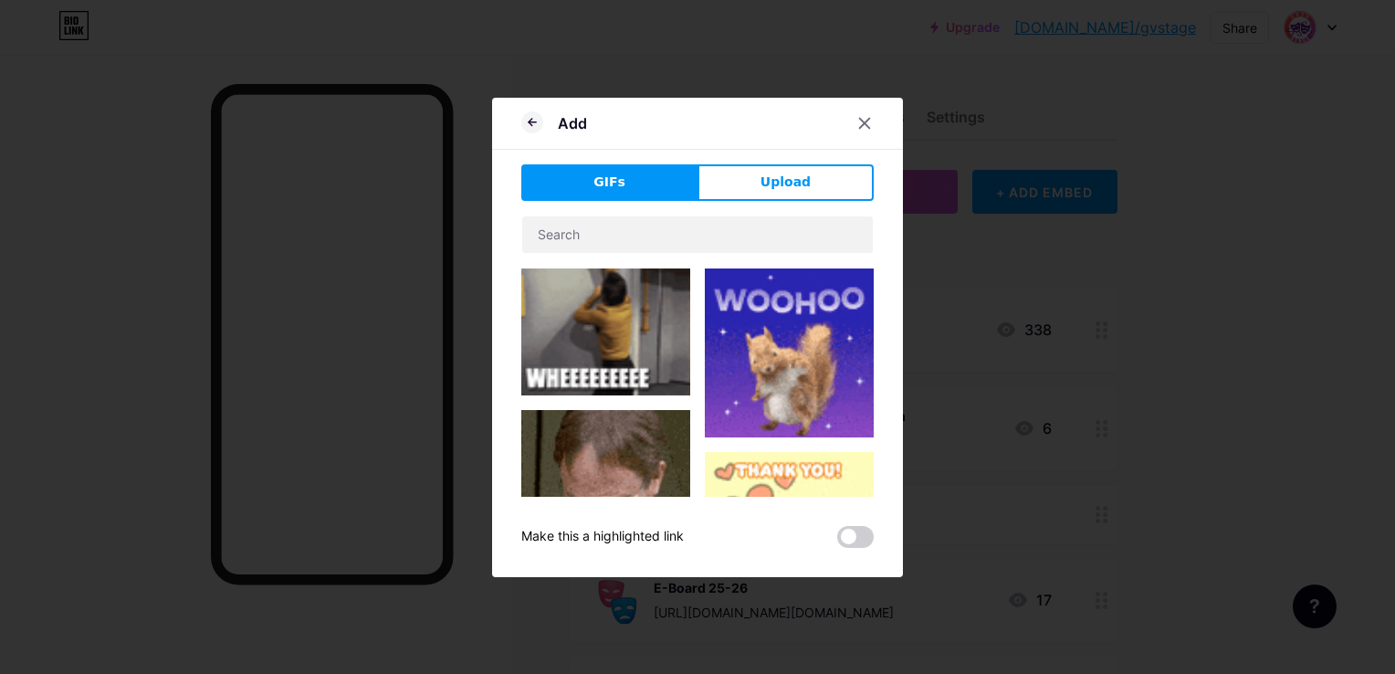
click at [793, 176] on span "Upload" at bounding box center [785, 182] width 50 height 19
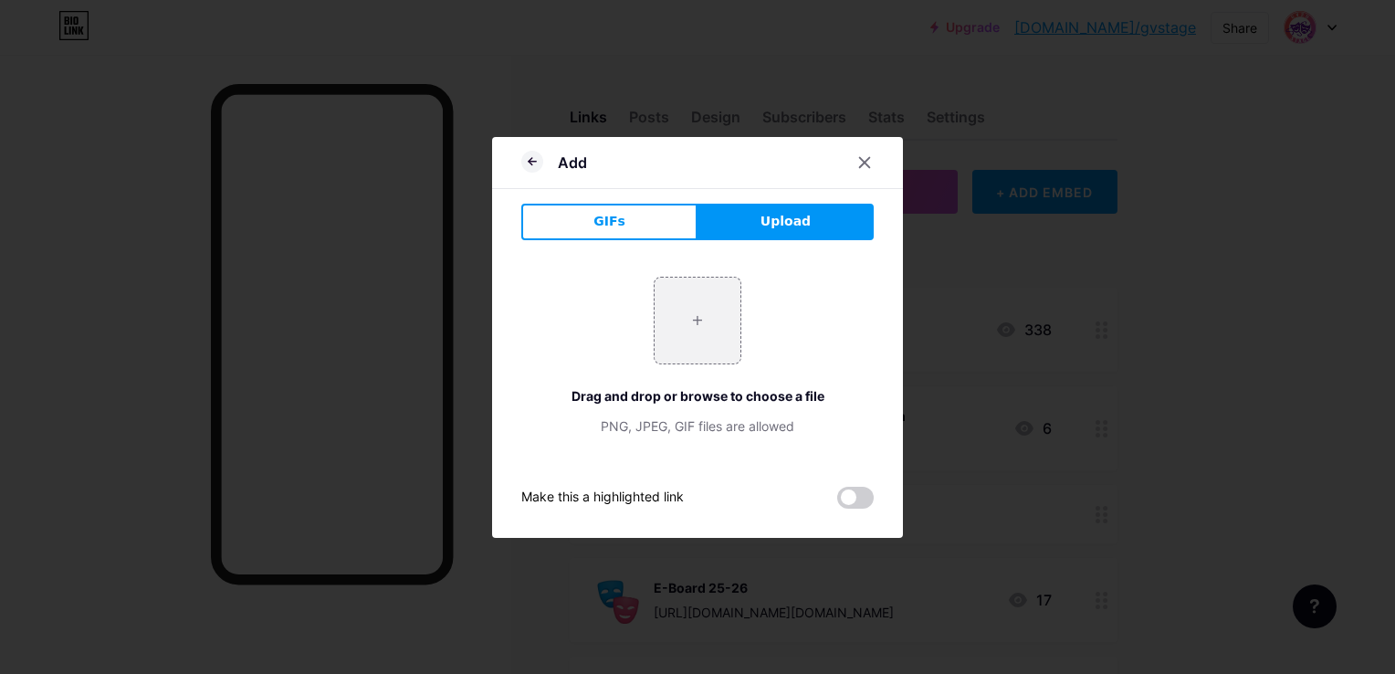
click at [678, 312] on input "file" at bounding box center [698, 321] width 86 height 86
type input "C:\fakepath\5831d7ee7bece67034325b85f2ed9ef1.gif"
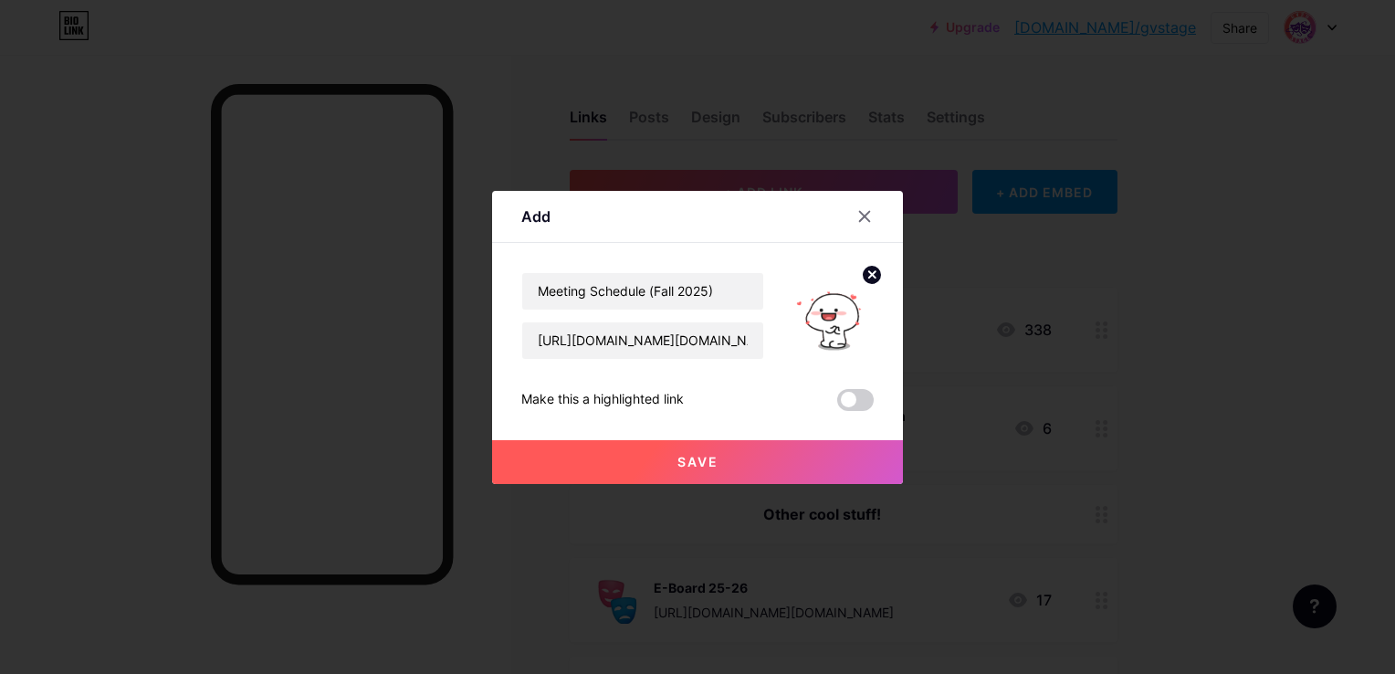
click at [692, 448] on button "Save" at bounding box center [697, 462] width 411 height 44
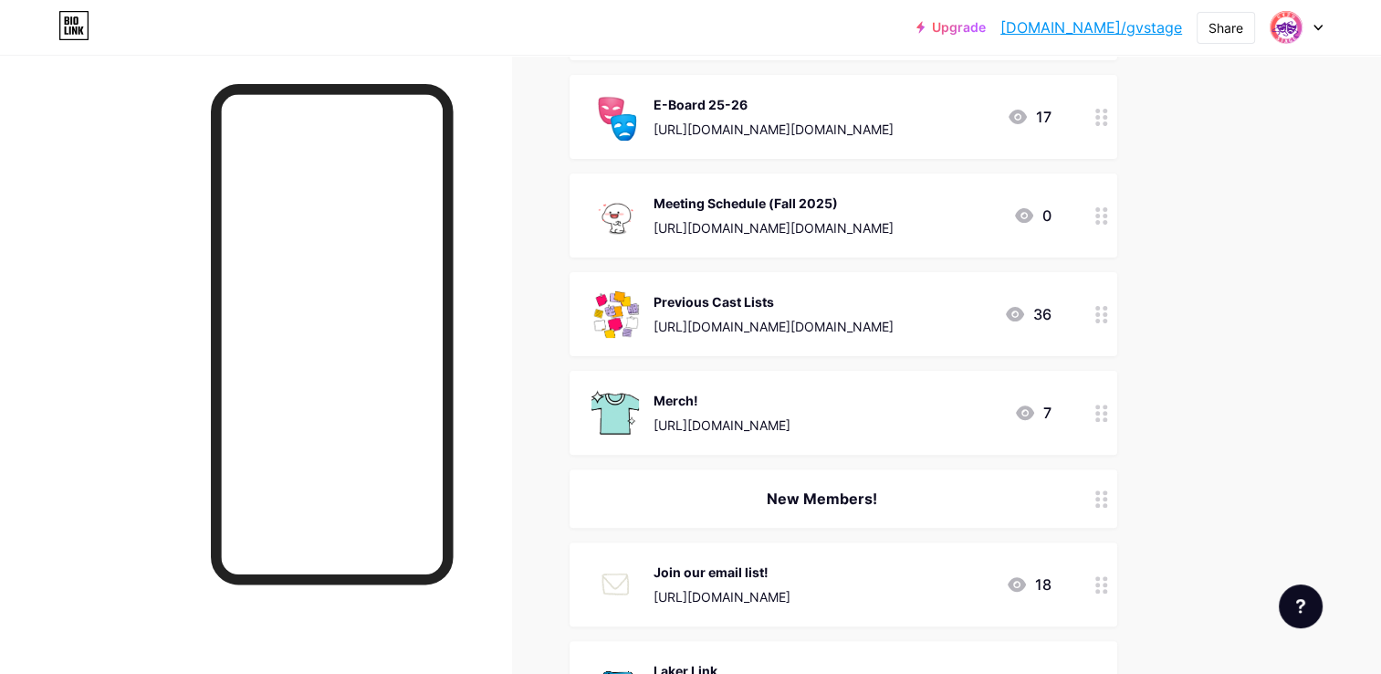
scroll to position [492, 0]
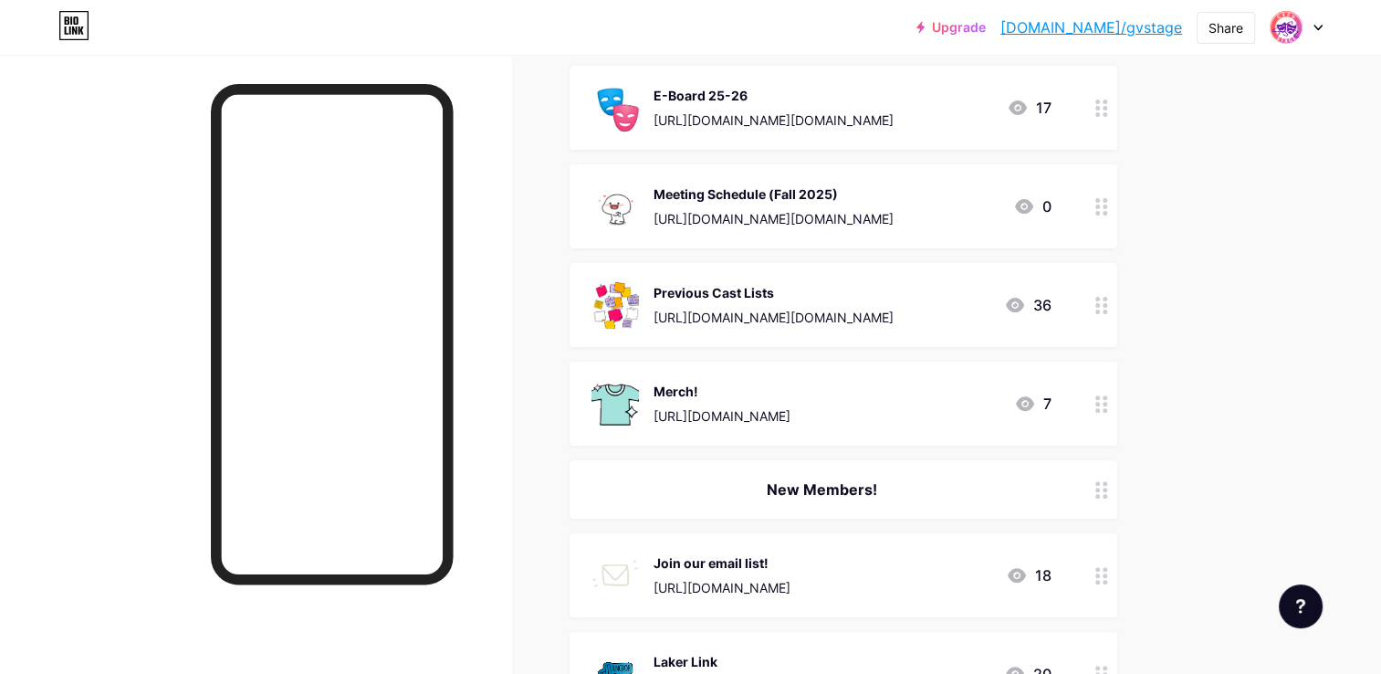
drag, startPoint x: 1378, startPoint y: 362, endPoint x: 1375, endPoint y: 323, distance: 38.5
click at [1375, 323] on div "Upgrade [DOMAIN_NAME]/gvstag... [DOMAIN_NAME]/gvstage Share Switch accounts STA…" at bounding box center [690, 328] width 1381 height 1640
drag, startPoint x: 1375, startPoint y: 323, endPoint x: 1336, endPoint y: 364, distance: 56.8
click at [1336, 364] on div "Upgrade [DOMAIN_NAME]/gvstag... [DOMAIN_NAME]/gvstage Share Switch accounts STA…" at bounding box center [690, 328] width 1381 height 1640
click at [1303, 371] on div "Upgrade [DOMAIN_NAME]/gvstag... [DOMAIN_NAME]/gvstage Share Switch accounts STA…" at bounding box center [690, 328] width 1381 height 1640
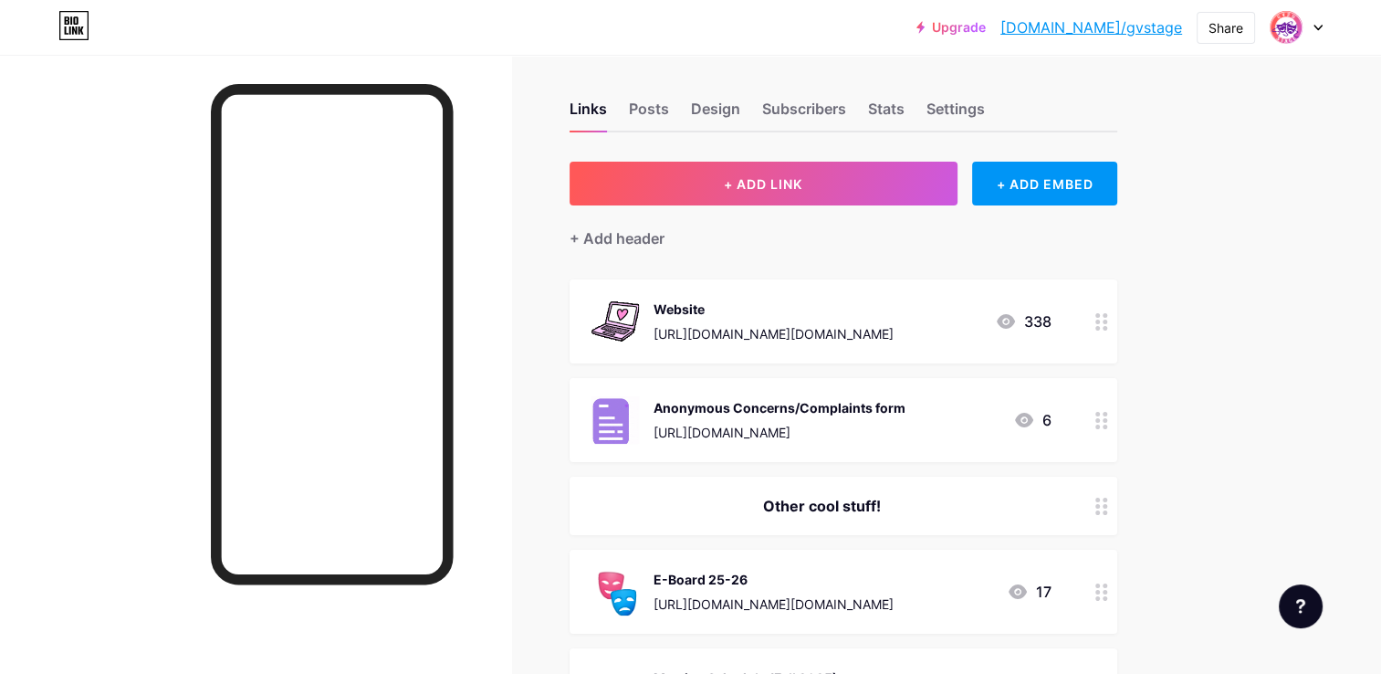
scroll to position [0, 0]
